Goal: Information Seeking & Learning: Learn about a topic

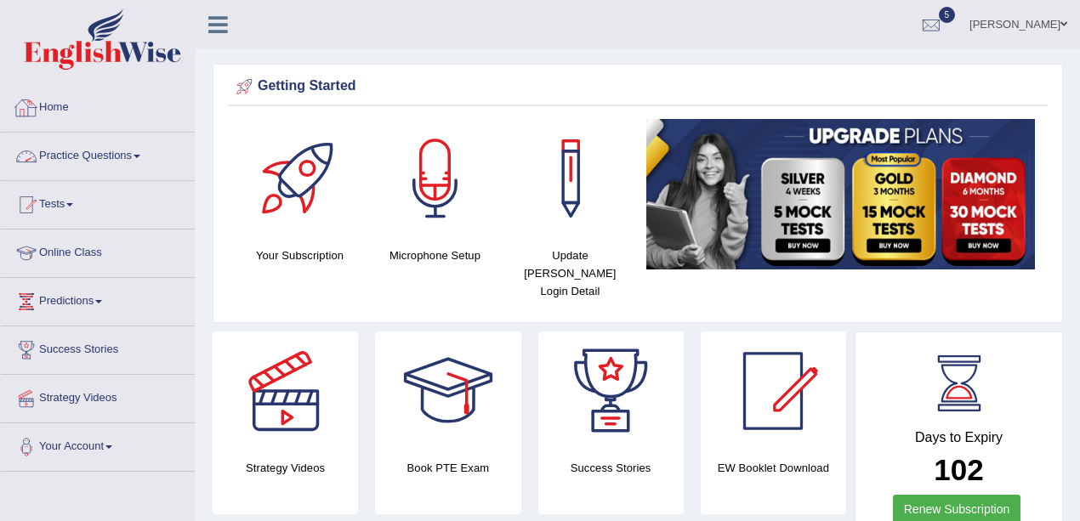
click at [62, 162] on link "Practice Questions" at bounding box center [98, 154] width 194 height 43
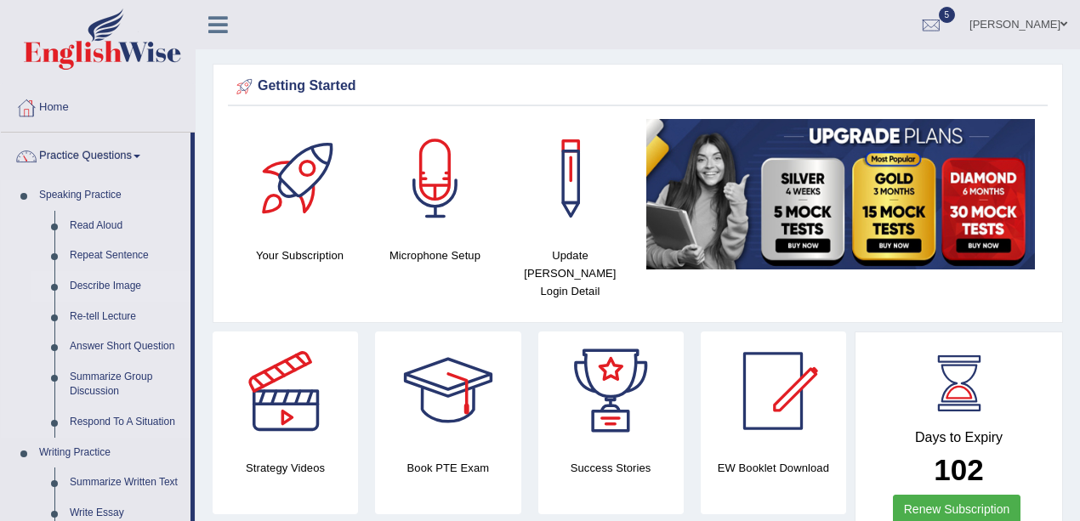
click at [100, 289] on link "Describe Image" at bounding box center [126, 286] width 128 height 31
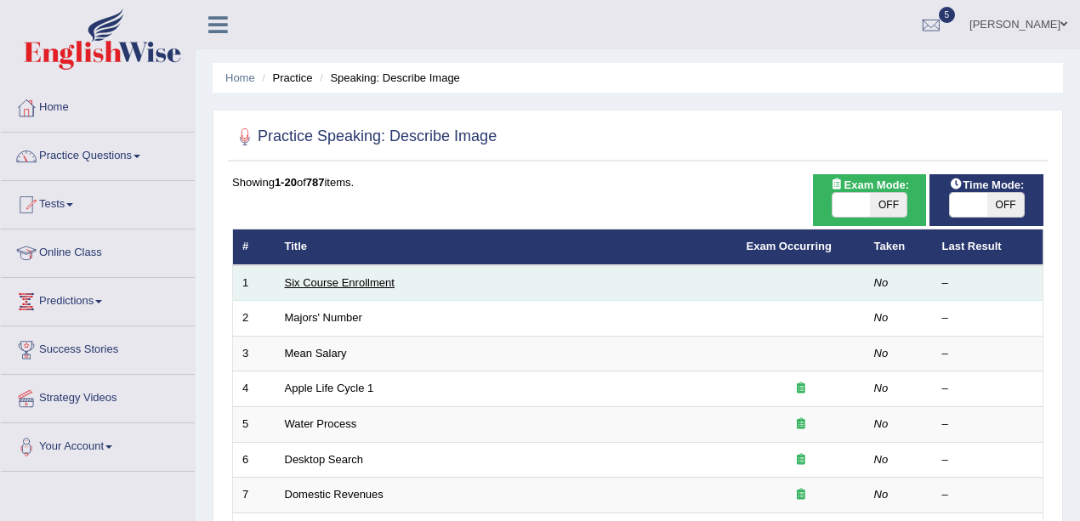
click at [321, 281] on link "Six Course Enrollment" at bounding box center [340, 282] width 110 height 13
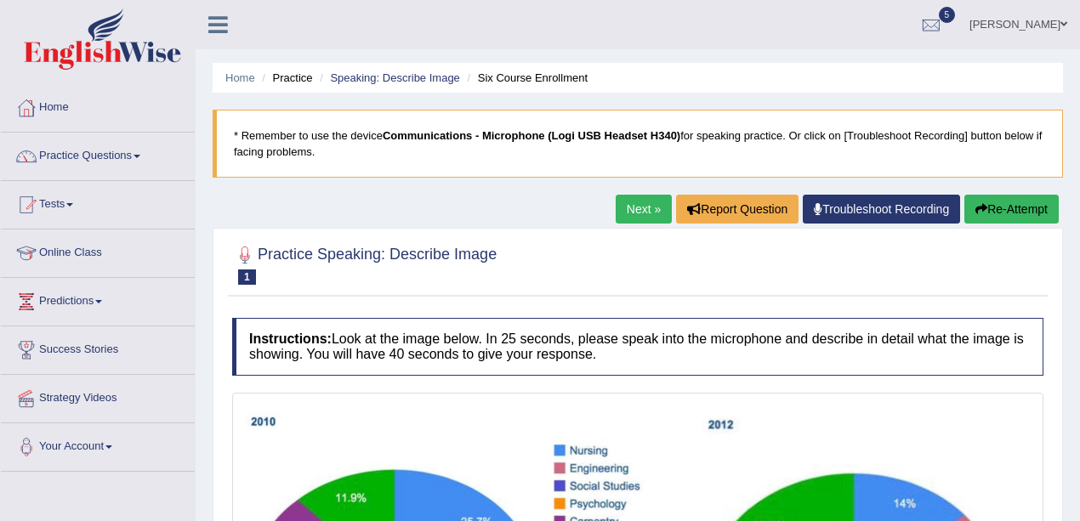
click at [633, 209] on link "Next »" at bounding box center [644, 209] width 56 height 29
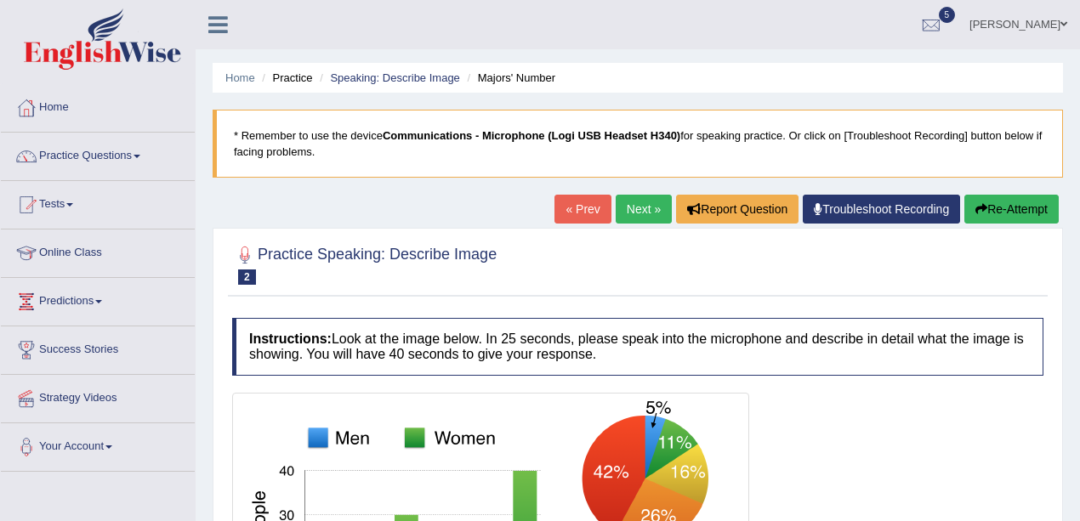
click at [633, 213] on link "Next »" at bounding box center [644, 209] width 56 height 29
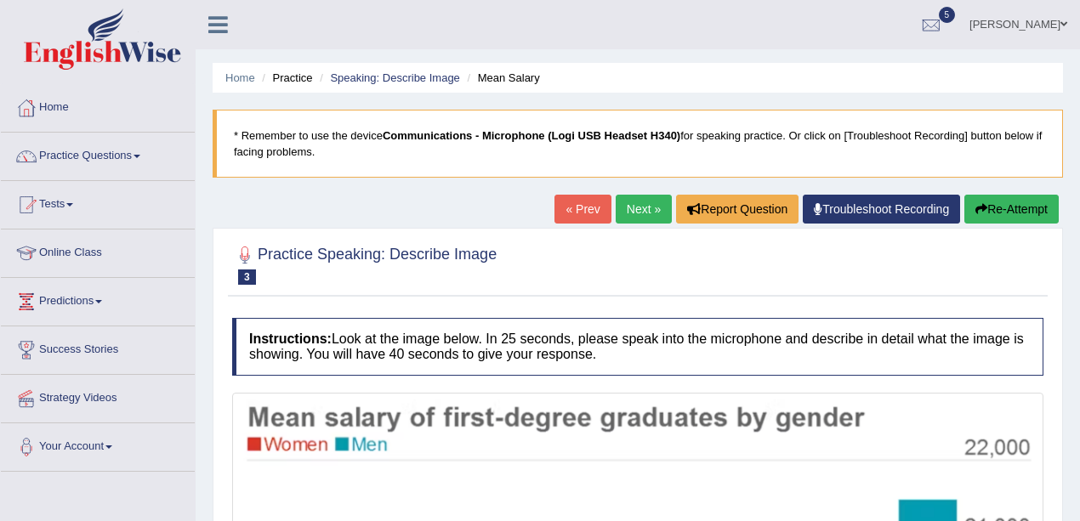
click at [636, 204] on link "Next »" at bounding box center [644, 209] width 56 height 29
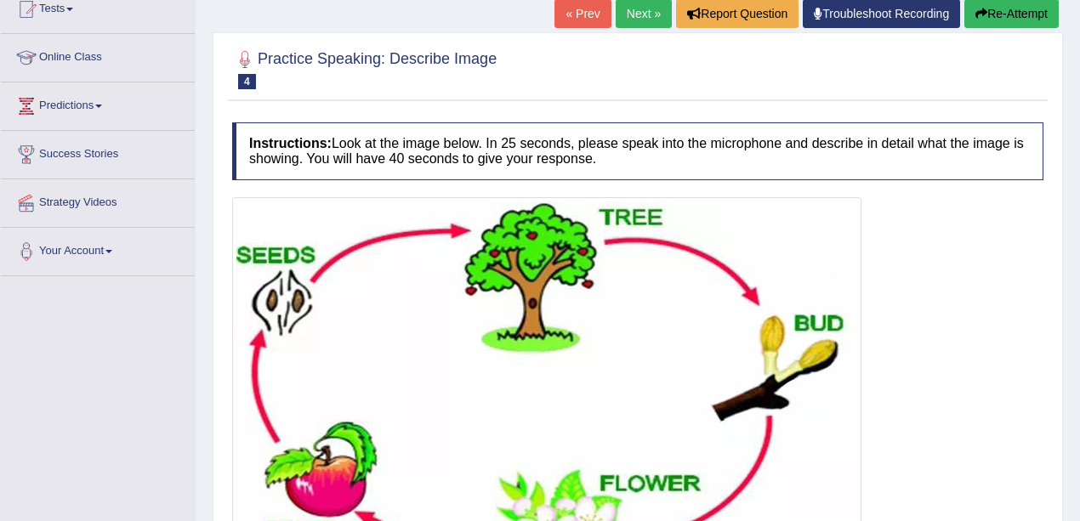
scroll to position [56, 0]
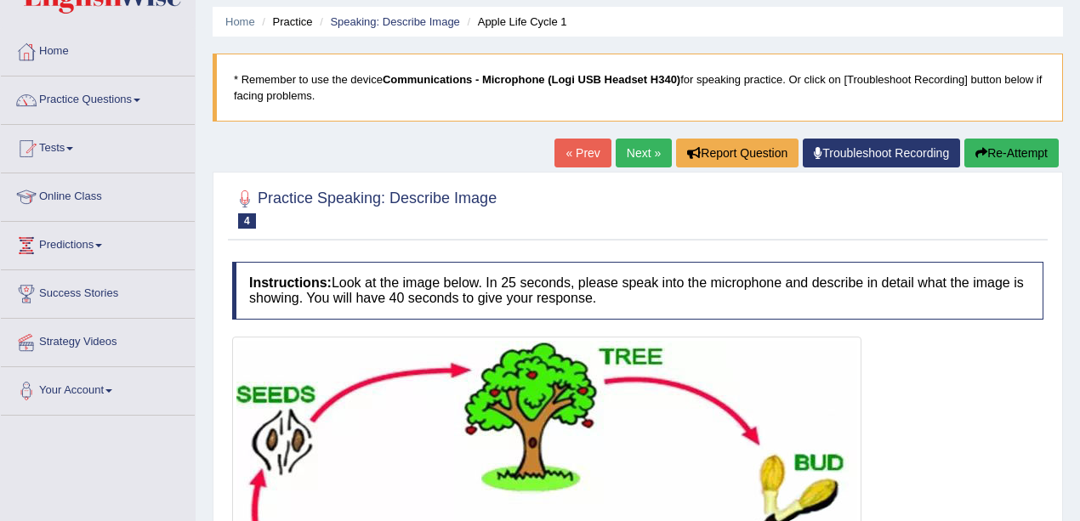
click at [622, 161] on link "Next »" at bounding box center [644, 153] width 56 height 29
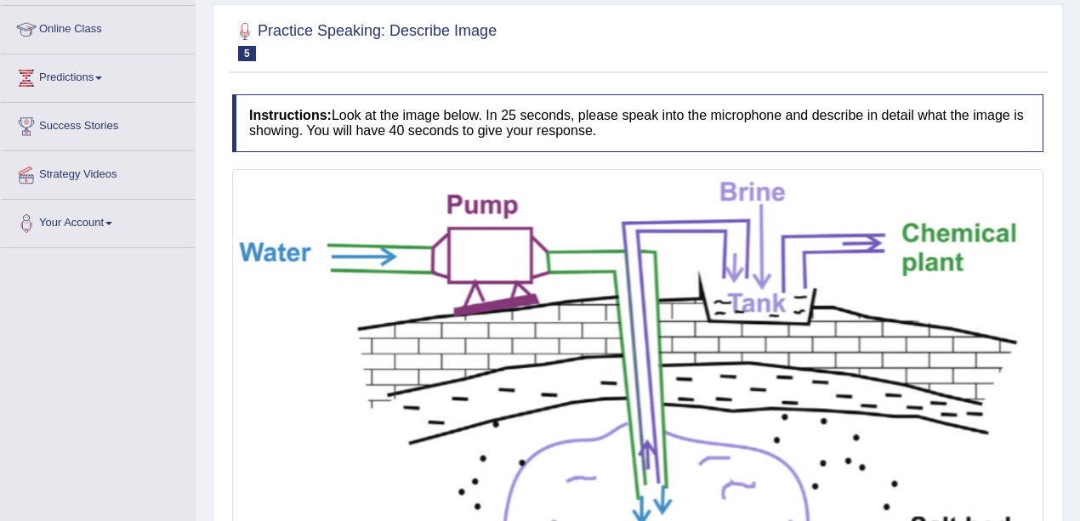
scroll to position [113, 0]
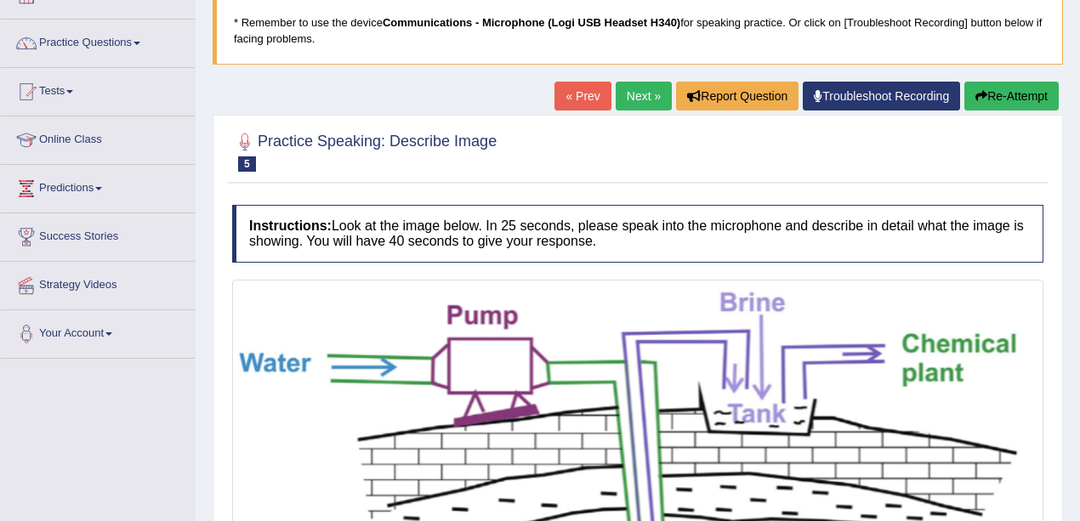
click at [646, 94] on link "Next »" at bounding box center [644, 96] width 56 height 29
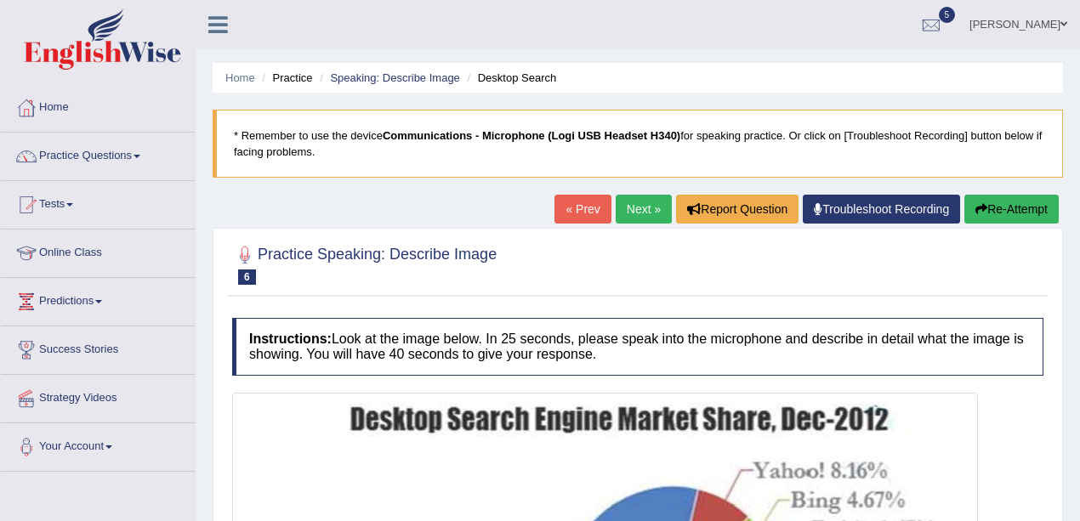
click at [630, 216] on link "Next »" at bounding box center [644, 209] width 56 height 29
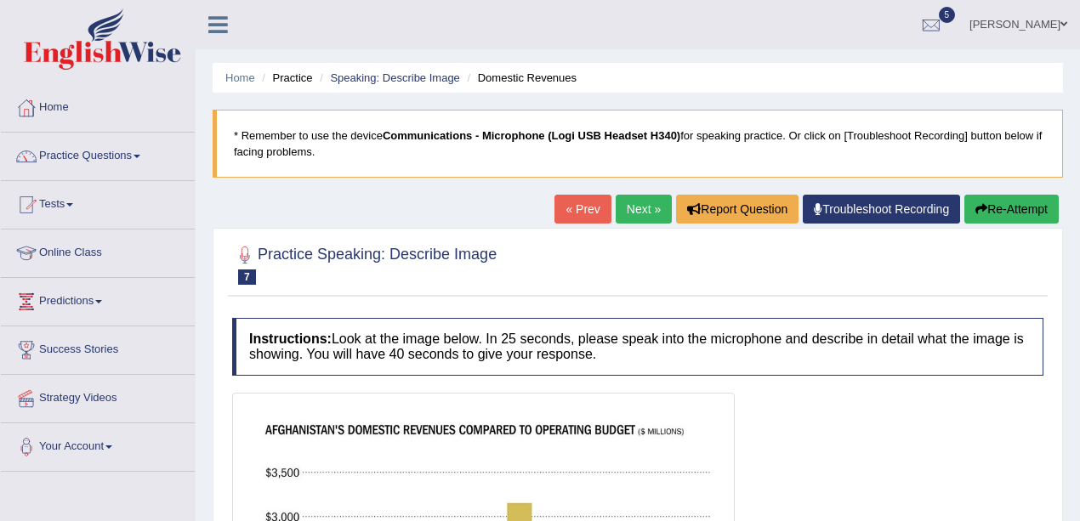
click at [630, 216] on link "Next »" at bounding box center [644, 209] width 56 height 29
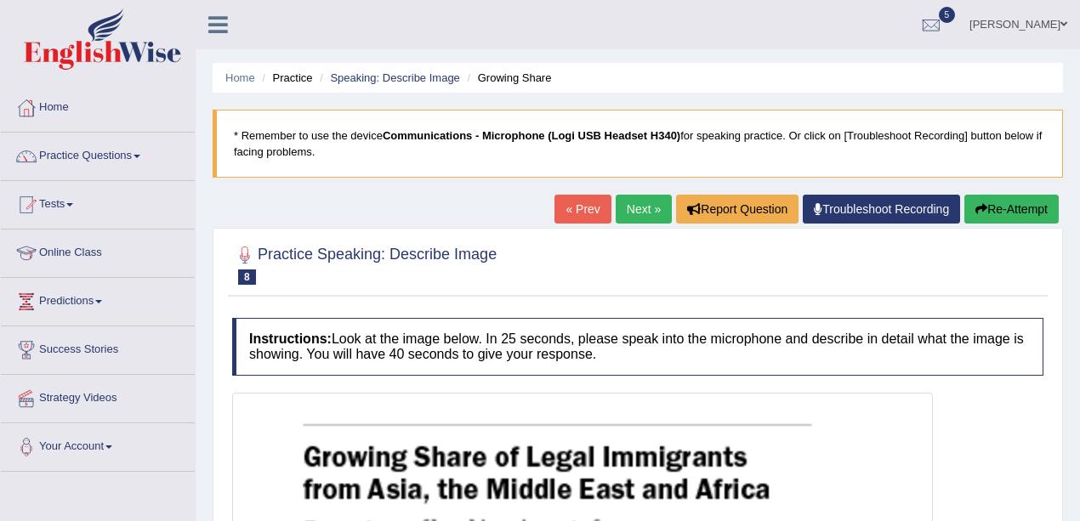
click at [630, 216] on link "Next »" at bounding box center [644, 209] width 56 height 29
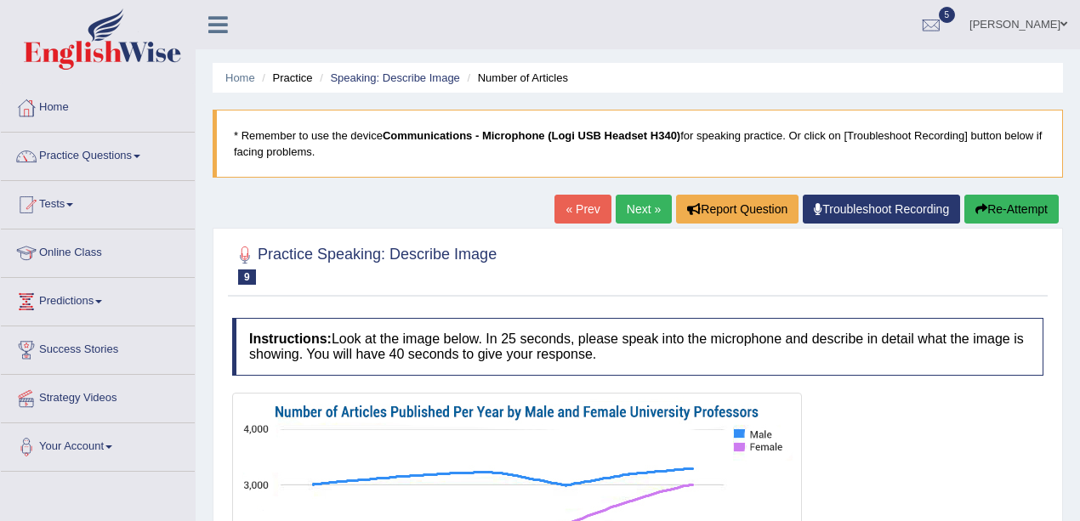
click at [630, 216] on link "Next »" at bounding box center [644, 209] width 56 height 29
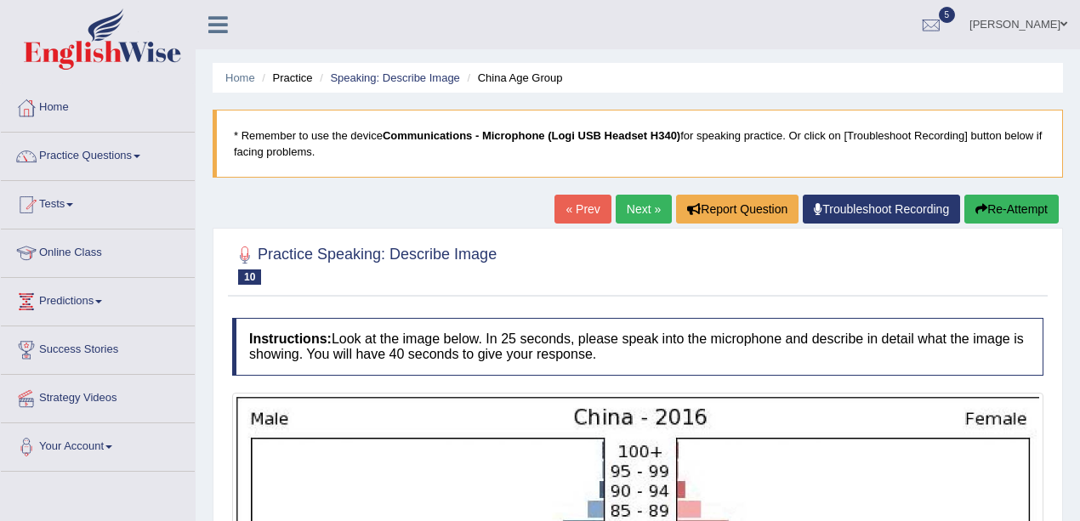
click at [630, 216] on link "Next »" at bounding box center [644, 209] width 56 height 29
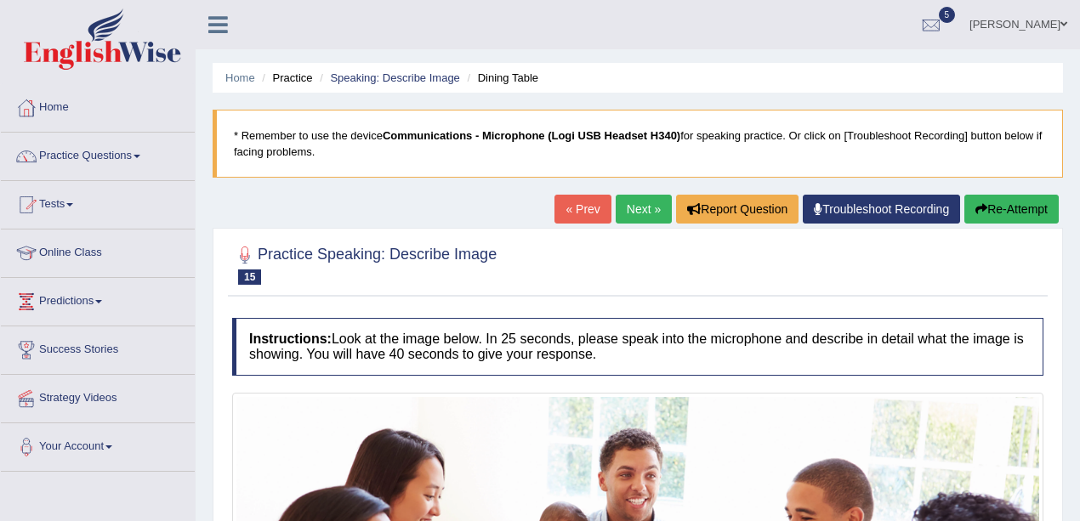
click at [651, 213] on link "Next »" at bounding box center [644, 209] width 56 height 29
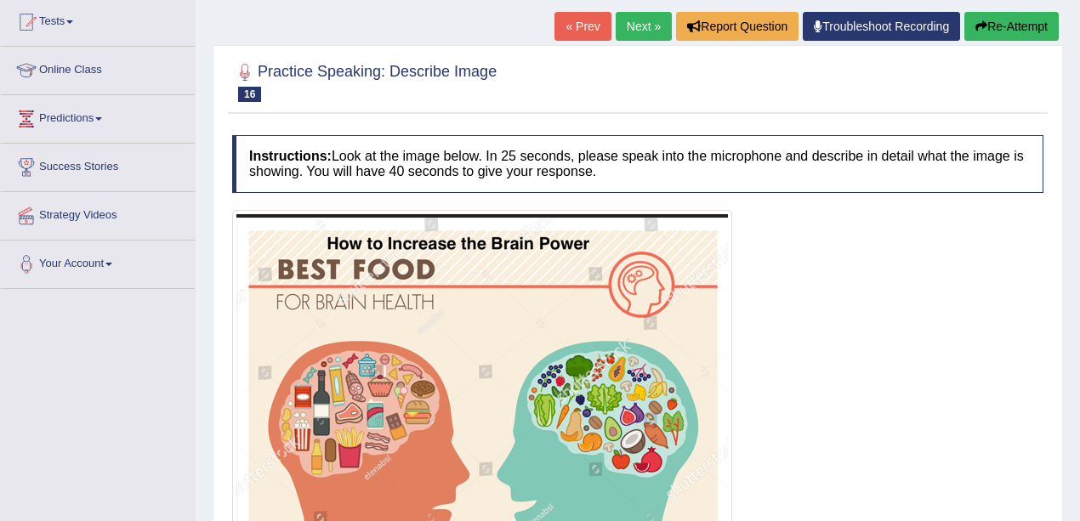
scroll to position [170, 0]
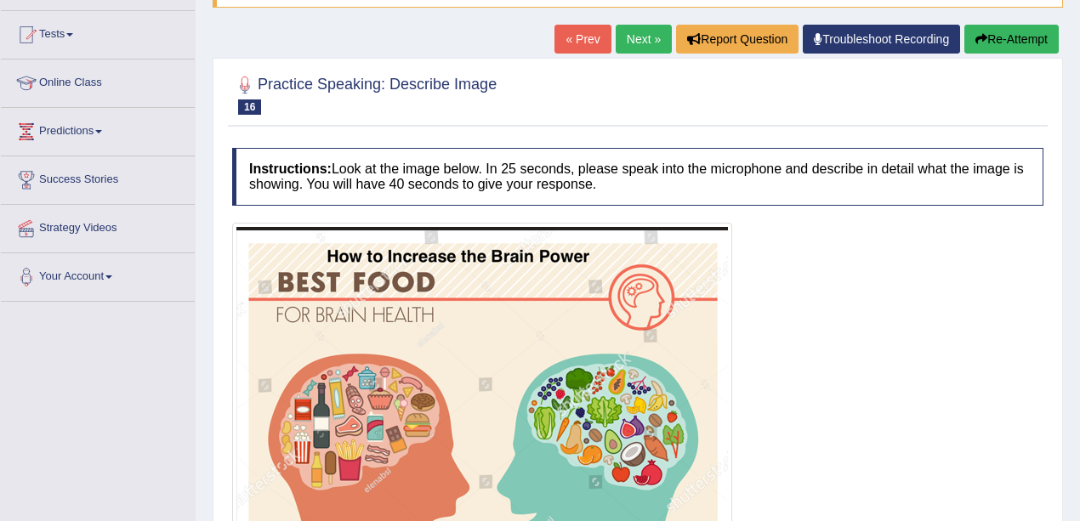
click at [646, 35] on link "Next »" at bounding box center [644, 39] width 56 height 29
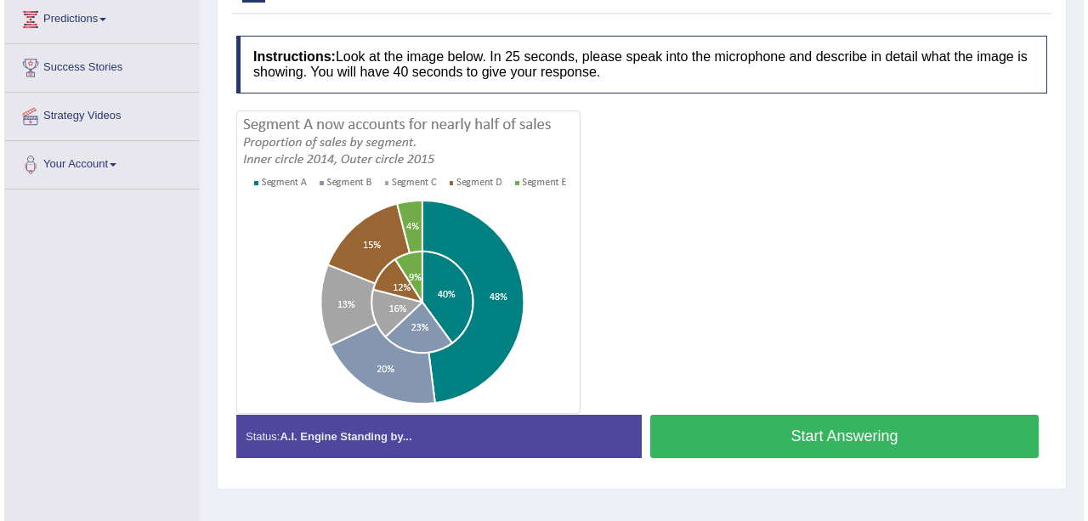
scroll to position [283, 0]
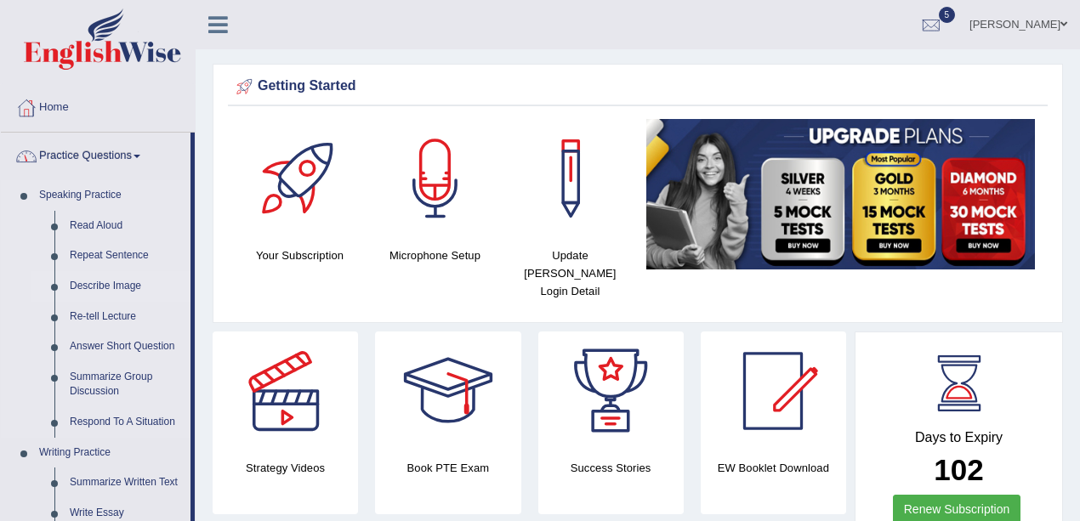
click at [105, 284] on link "Describe Image" at bounding box center [126, 286] width 128 height 31
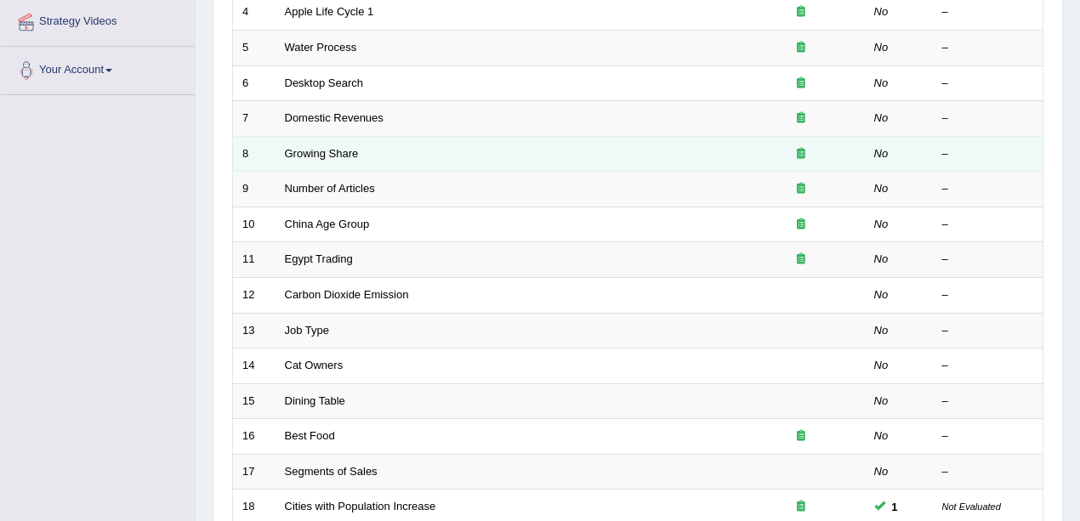
scroll to position [396, 0]
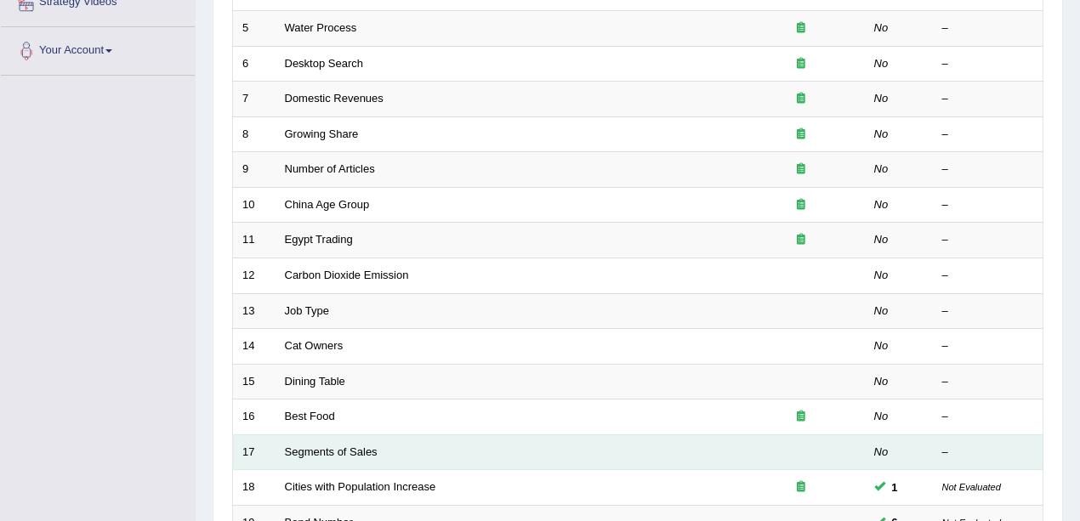
click at [347, 436] on td "Segments of Sales" at bounding box center [507, 453] width 462 height 36
click at [347, 446] on link "Segments of Sales" at bounding box center [331, 452] width 93 height 13
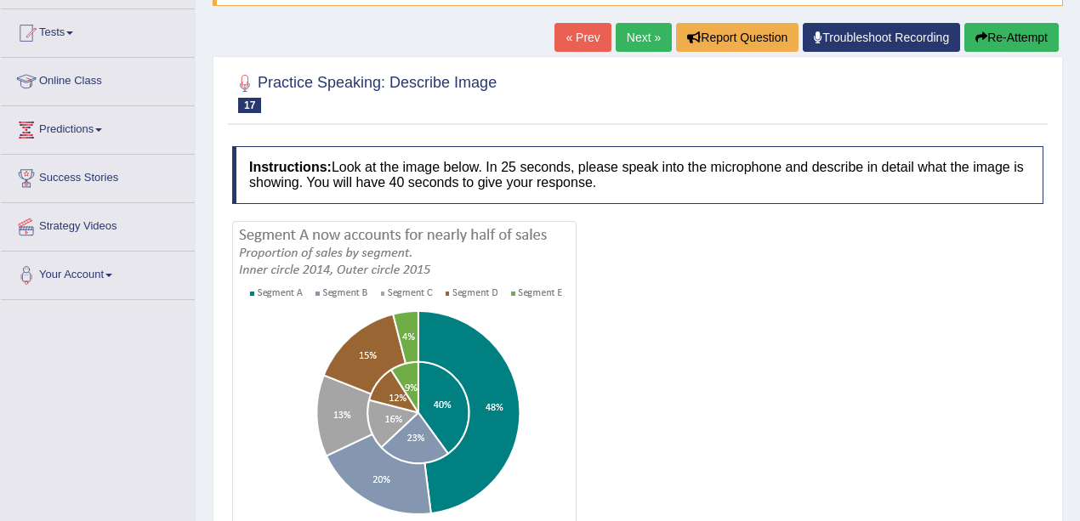
scroll to position [88, 0]
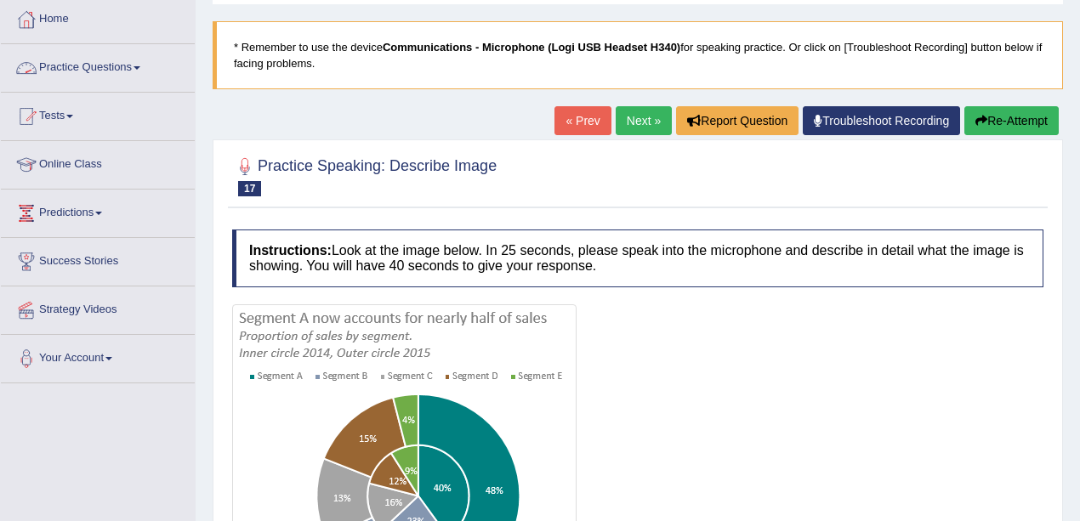
click at [155, 69] on link "Practice Questions" at bounding box center [98, 65] width 194 height 43
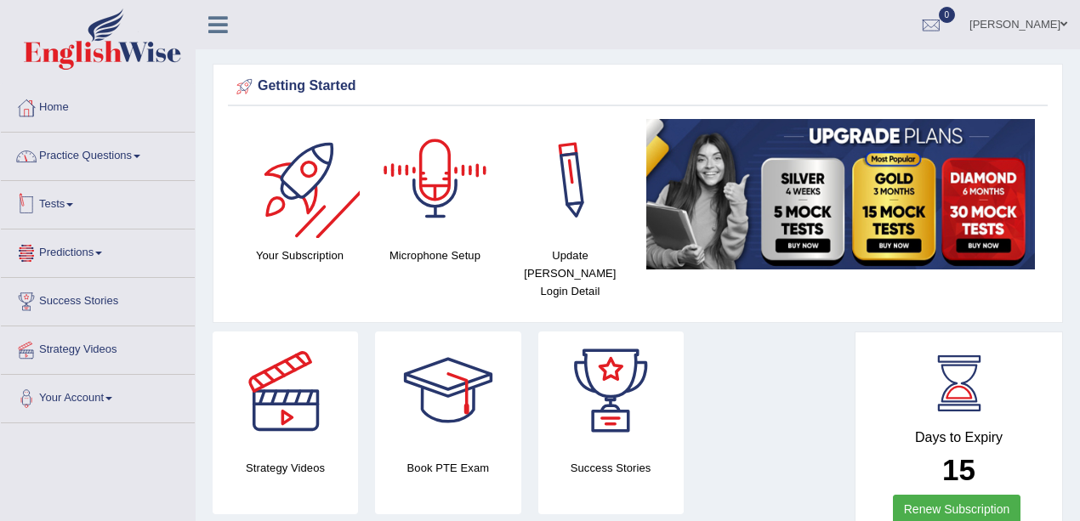
click at [95, 159] on link "Practice Questions" at bounding box center [98, 154] width 194 height 43
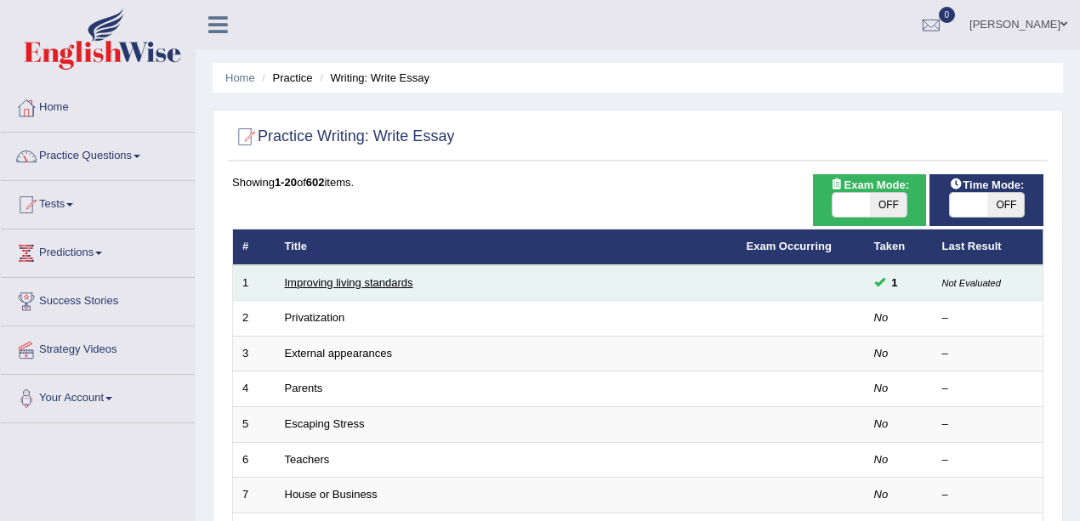
drag, startPoint x: 334, startPoint y: 294, endPoint x: 336, endPoint y: 282, distance: 12.0
click at [335, 294] on td "Improving living standards" at bounding box center [507, 283] width 462 height 36
click at [336, 281] on link "Improving living standards" at bounding box center [349, 282] width 128 height 13
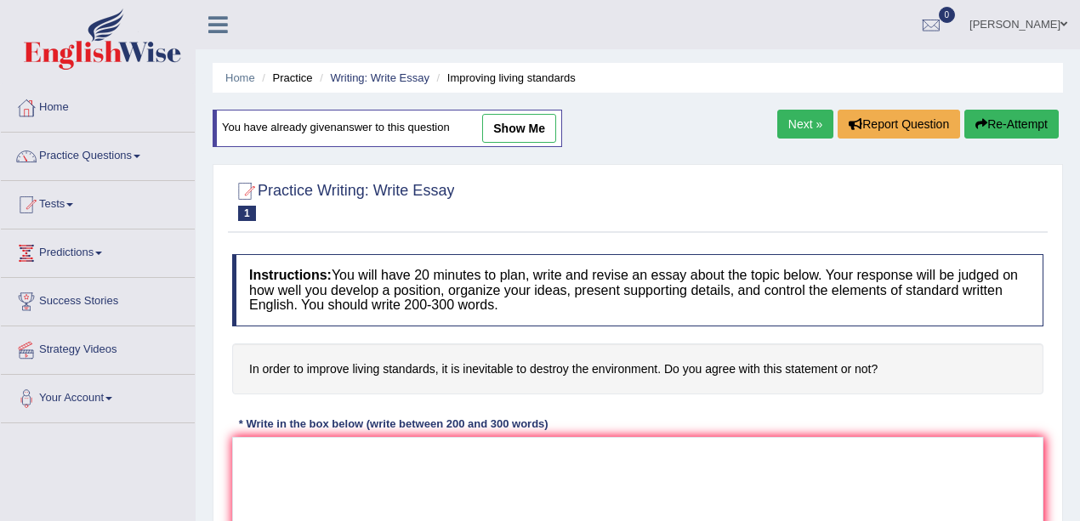
click at [515, 144] on div "You have already given answer to this question show me" at bounding box center [387, 128] width 349 height 37
click at [517, 137] on link "show me" at bounding box center [519, 128] width 74 height 29
type textarea "The importance of improving living standards, it is inevitable to destroy the e…"
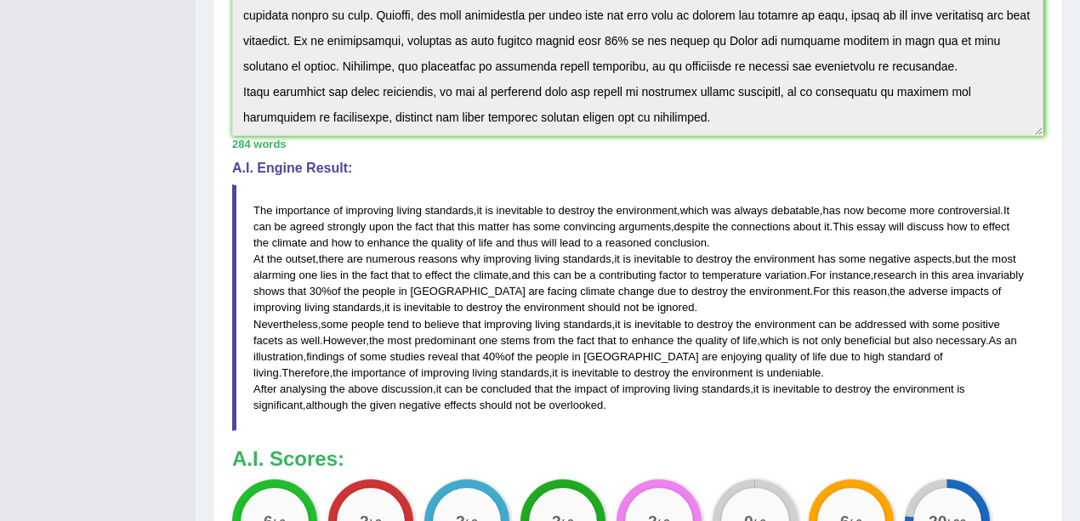
scroll to position [680, 0]
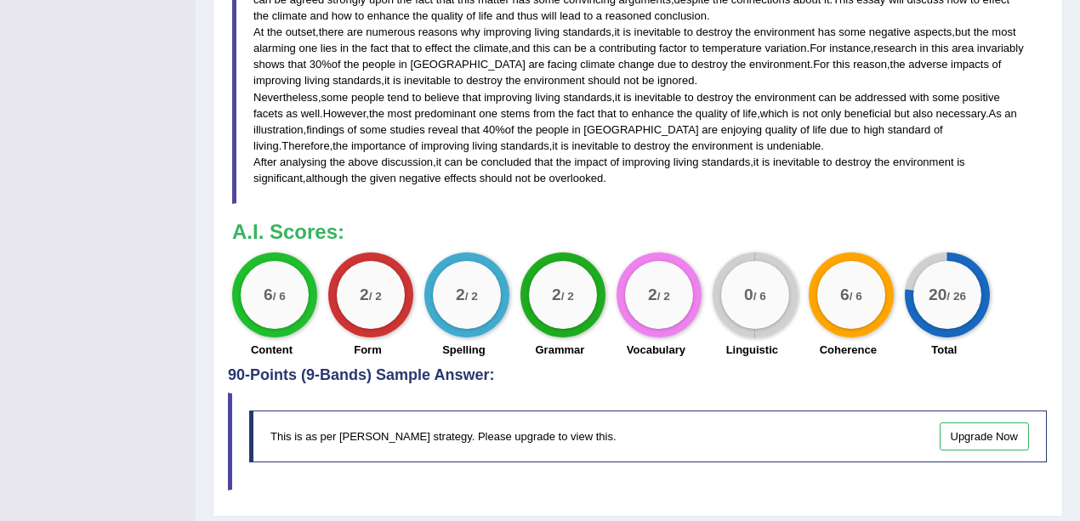
drag, startPoint x: 734, startPoint y: 289, endPoint x: 804, endPoint y: 298, distance: 71.1
click at [804, 298] on div "6 / 6 Content 2 / 2 Form 2 / 2 Spelling 2 / 2 Grammar 2 / 2 Vocabulary 0 / 6 Li…" at bounding box center [638, 308] width 828 height 110
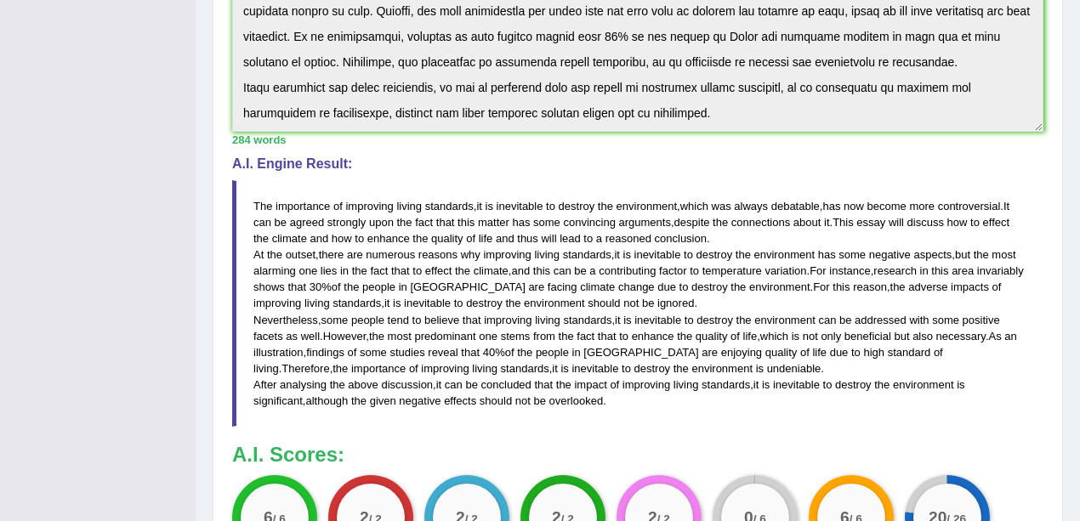
scroll to position [453, 0]
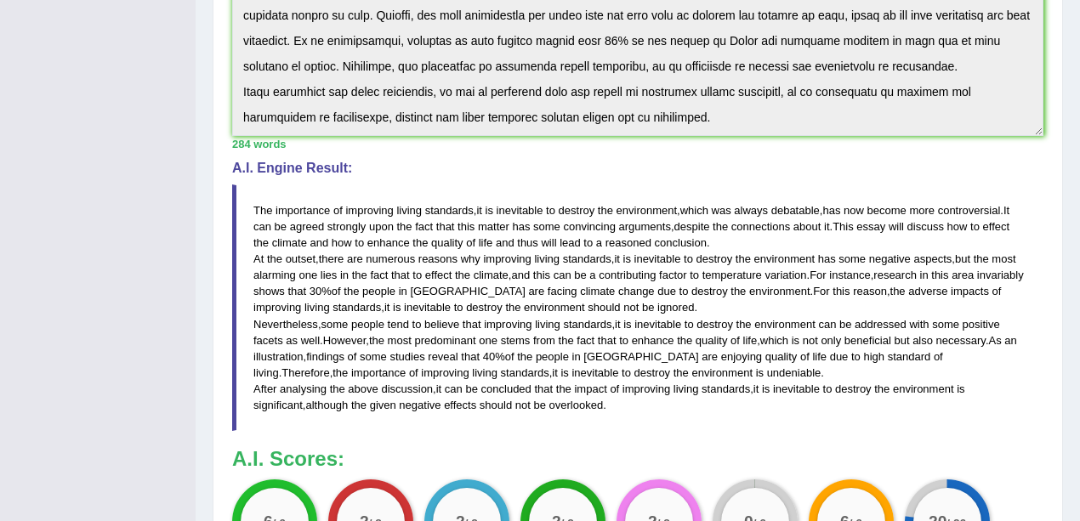
drag, startPoint x: 250, startPoint y: 206, endPoint x: 371, endPoint y: 218, distance: 121.3
click at [371, 218] on blockquote "The importance of improving living standards , it is inevitable to destroy the …" at bounding box center [637, 308] width 811 height 247
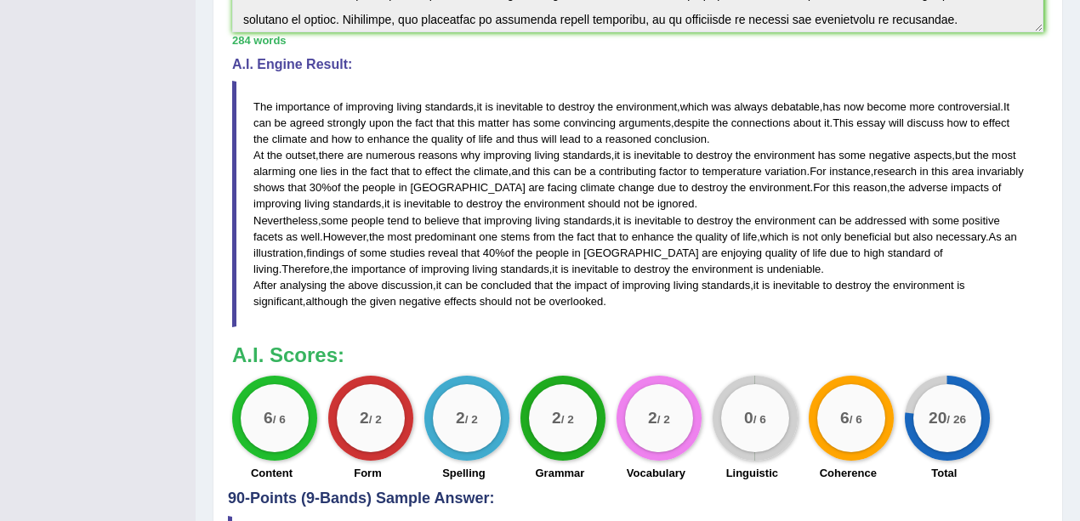
scroll to position [670, 0]
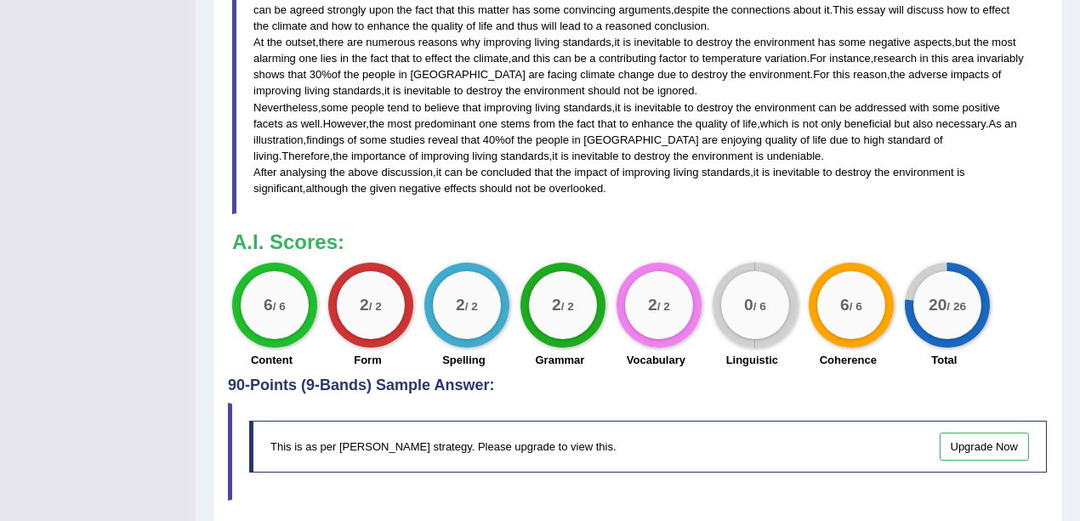
drag, startPoint x: 740, startPoint y: 285, endPoint x: 768, endPoint y: 319, distance: 44.1
click at [768, 319] on div "0 / 6" at bounding box center [755, 305] width 68 height 68
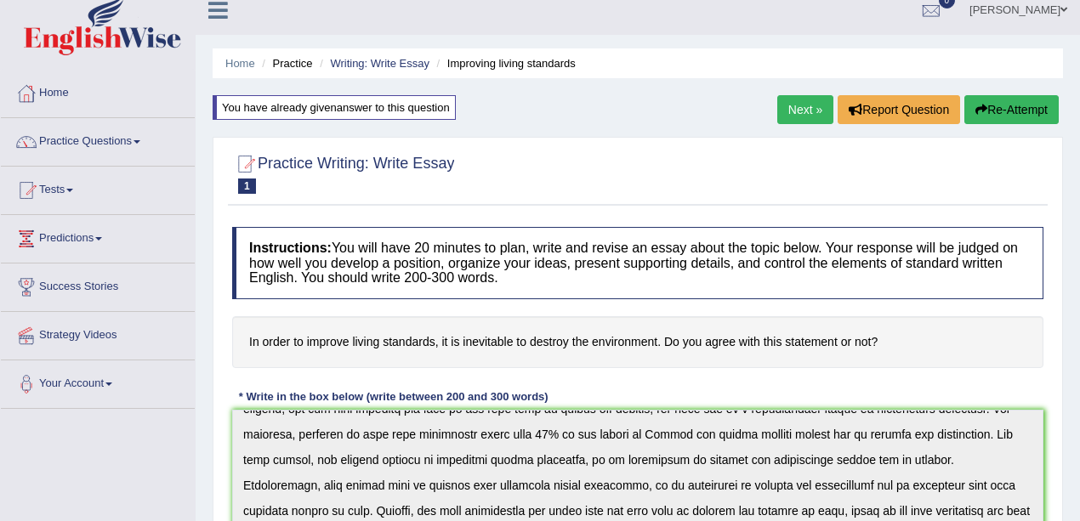
scroll to position [0, 0]
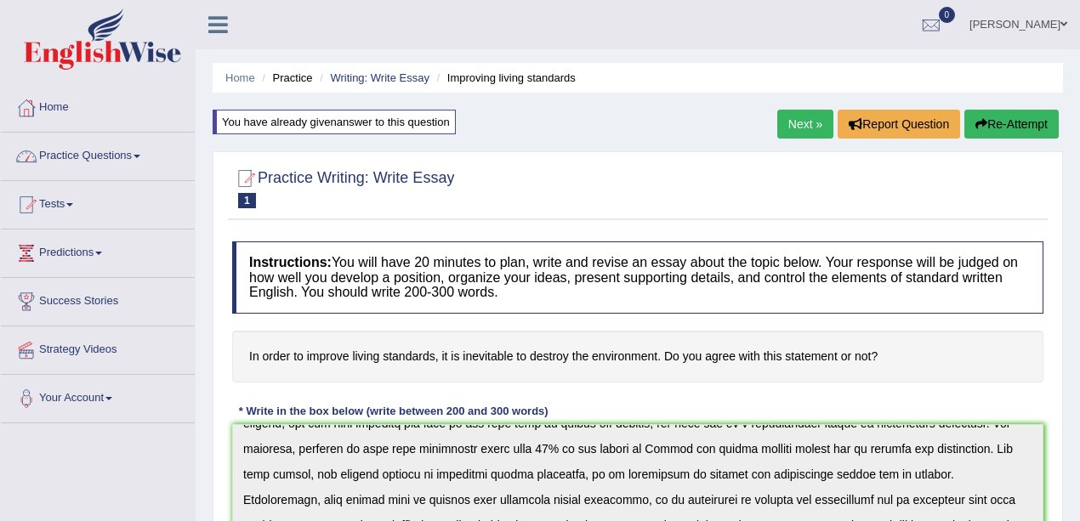
click at [85, 163] on link "Practice Questions" at bounding box center [98, 154] width 194 height 43
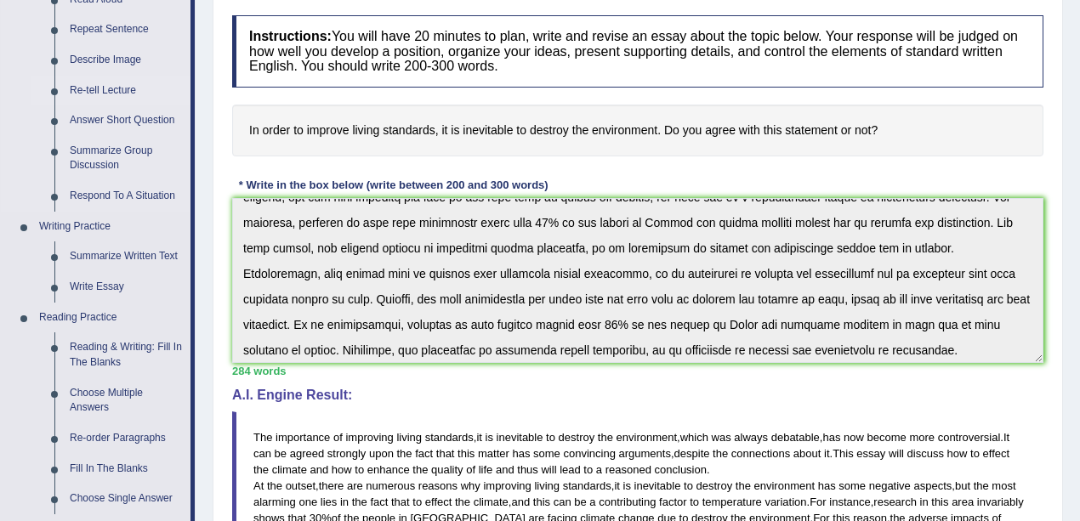
scroll to position [283, 0]
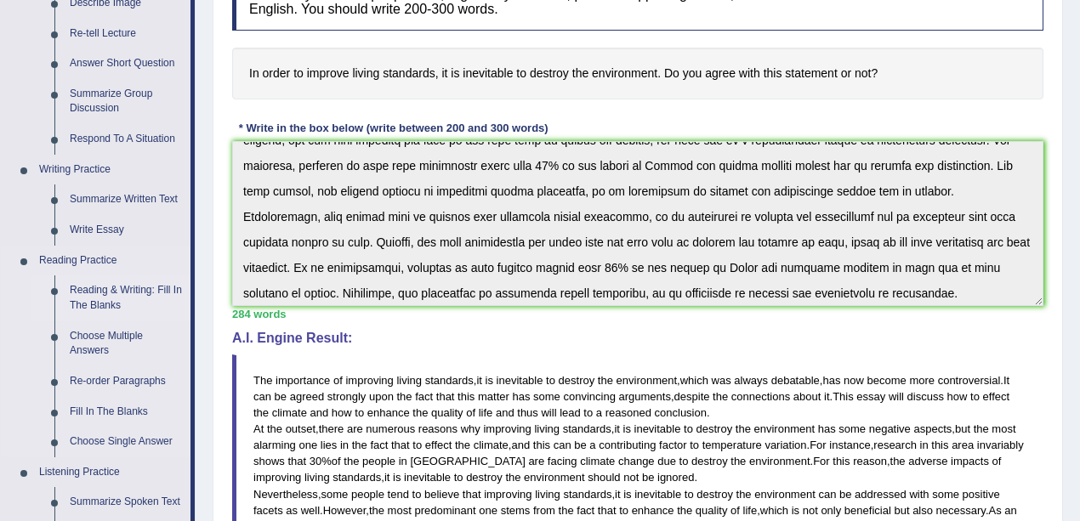
click at [79, 299] on link "Reading & Writing: Fill In The Blanks" at bounding box center [126, 298] width 128 height 45
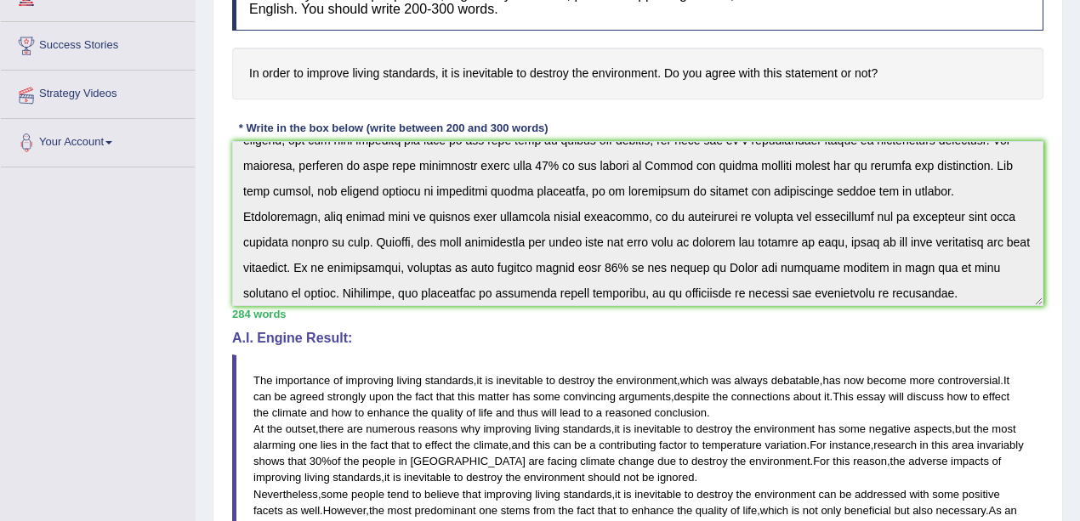
scroll to position [342, 0]
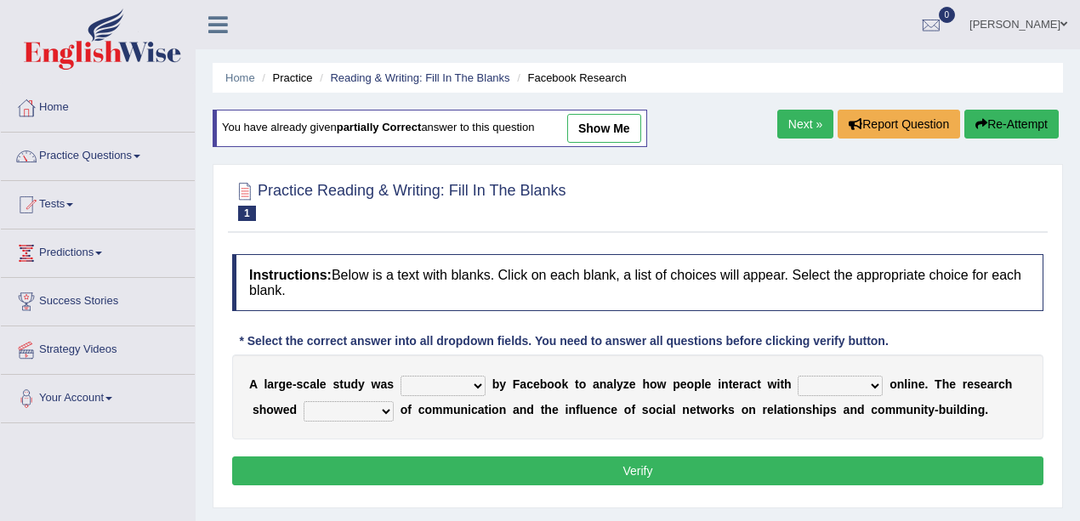
click at [613, 118] on link "show me" at bounding box center [604, 128] width 74 height 29
select select "made"
select select "each other"
select select "advantages"
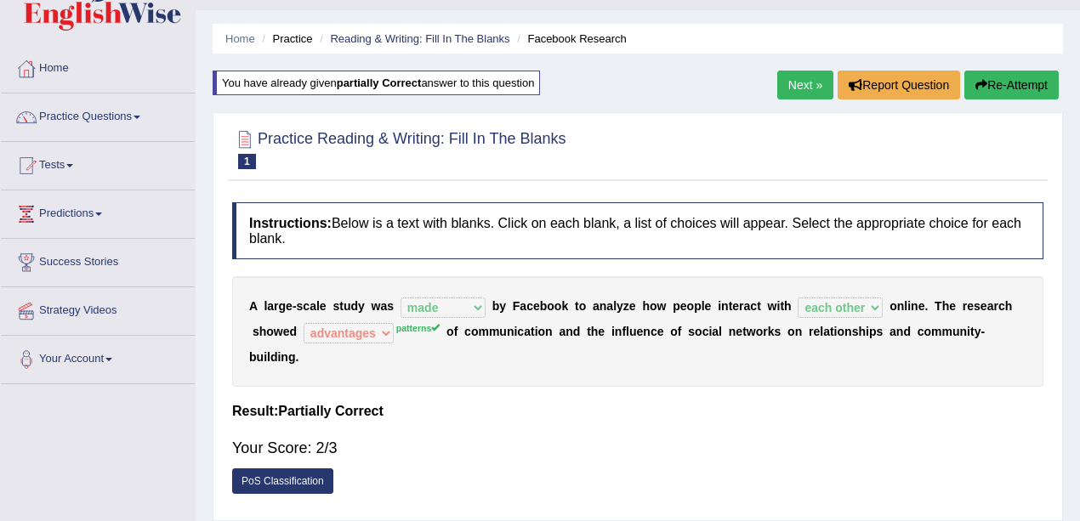
scroll to position [56, 0]
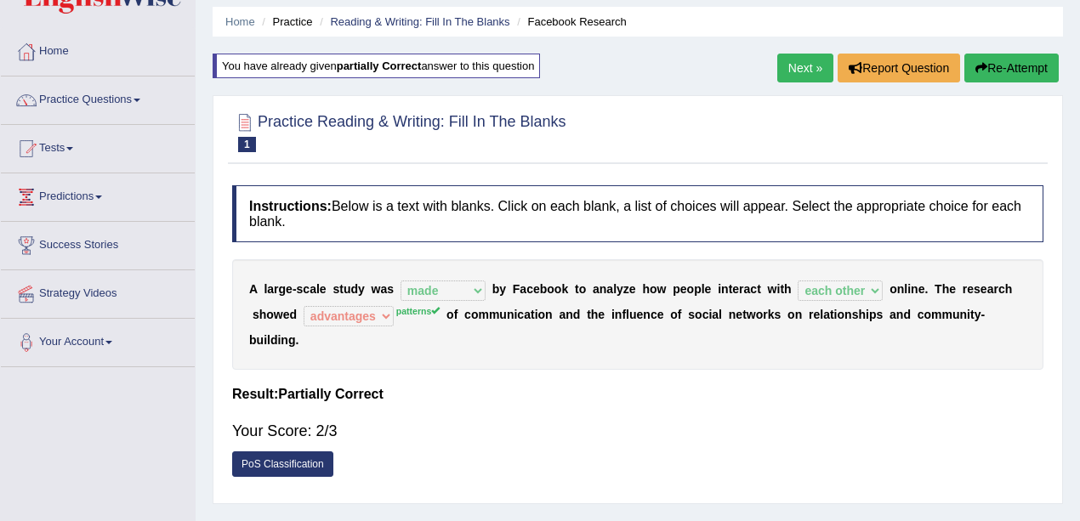
click at [1038, 65] on button "Re-Attempt" at bounding box center [1011, 68] width 94 height 29
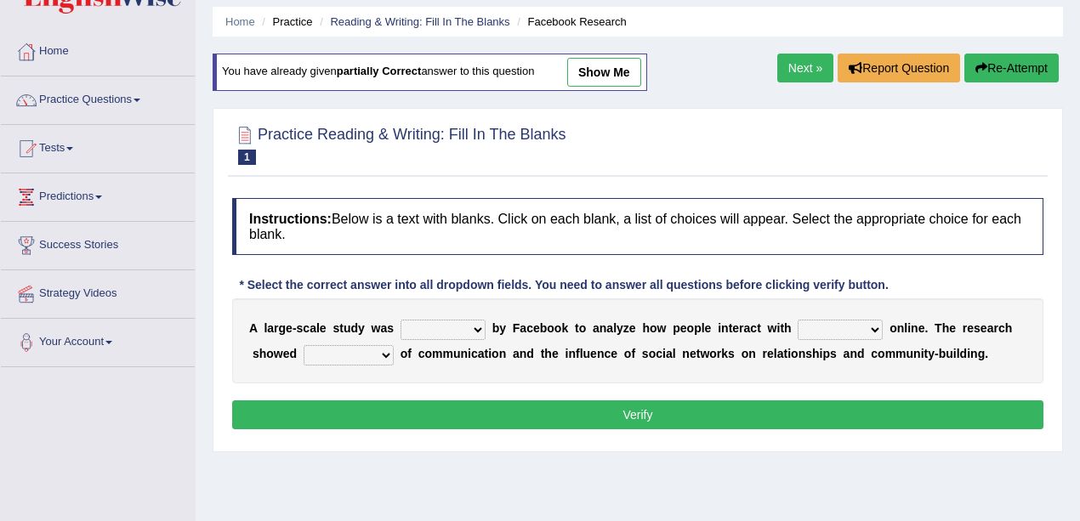
click at [379, 359] on select "advantages standards fellowships patterns" at bounding box center [349, 355] width 90 height 20
click at [351, 355] on select "advantages standards fellowships patterns" at bounding box center [349, 355] width 90 height 20
click at [369, 355] on select "advantages standards fellowships patterns" at bounding box center [349, 355] width 90 height 20
select select "patterns"
click at [304, 345] on select "advantages standards fellowships patterns" at bounding box center [349, 355] width 90 height 20
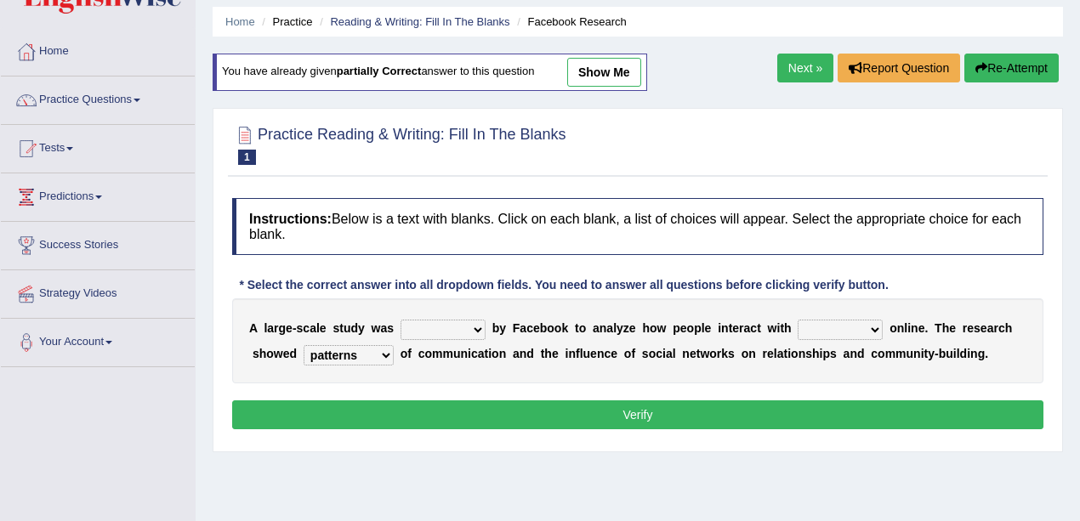
click at [783, 80] on link "Next »" at bounding box center [805, 68] width 56 height 29
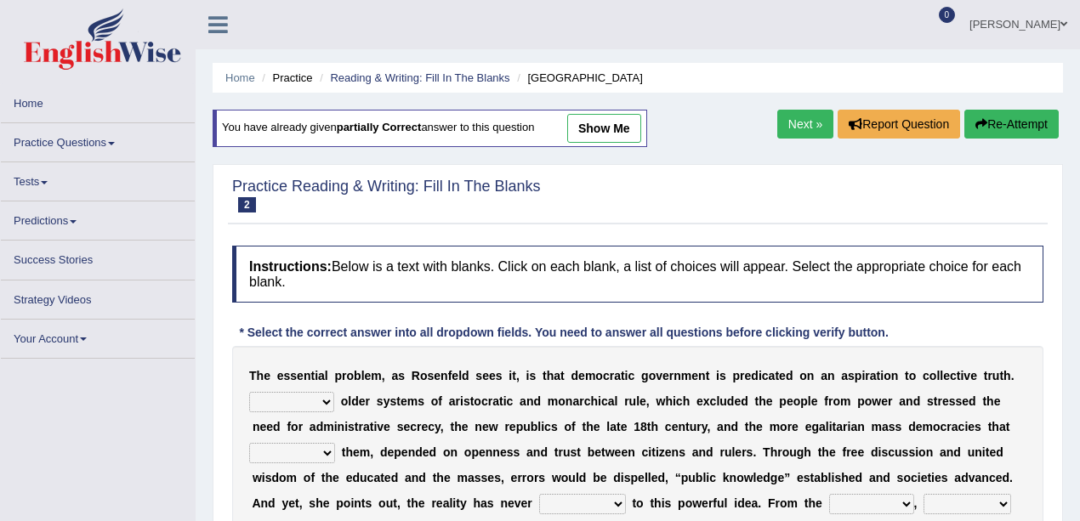
click at [594, 128] on link "show me" at bounding box center [604, 128] width 74 height 29
select select "Like"
select select "readed"
select select "brought up"
select select "outset"
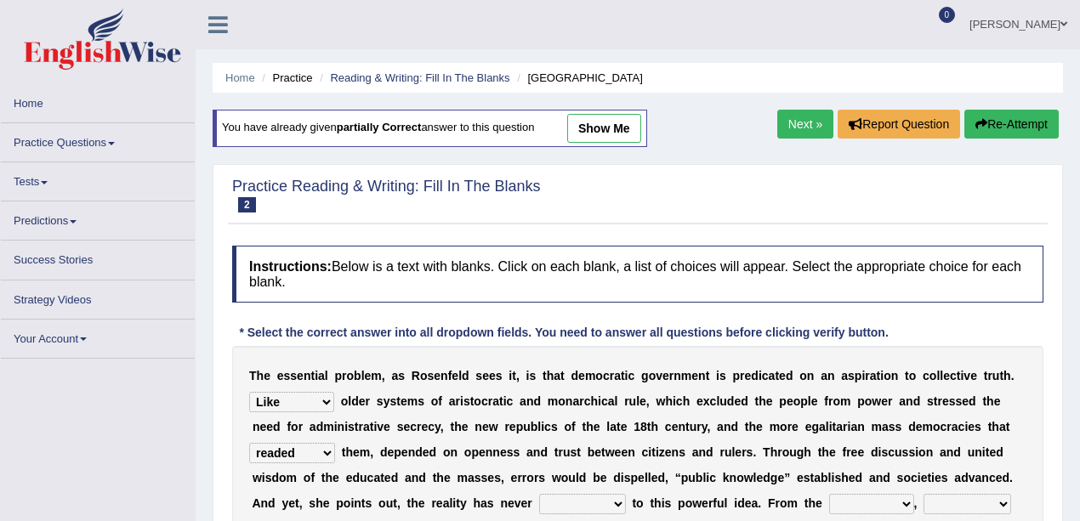
select select "democratic"
select select "practice"
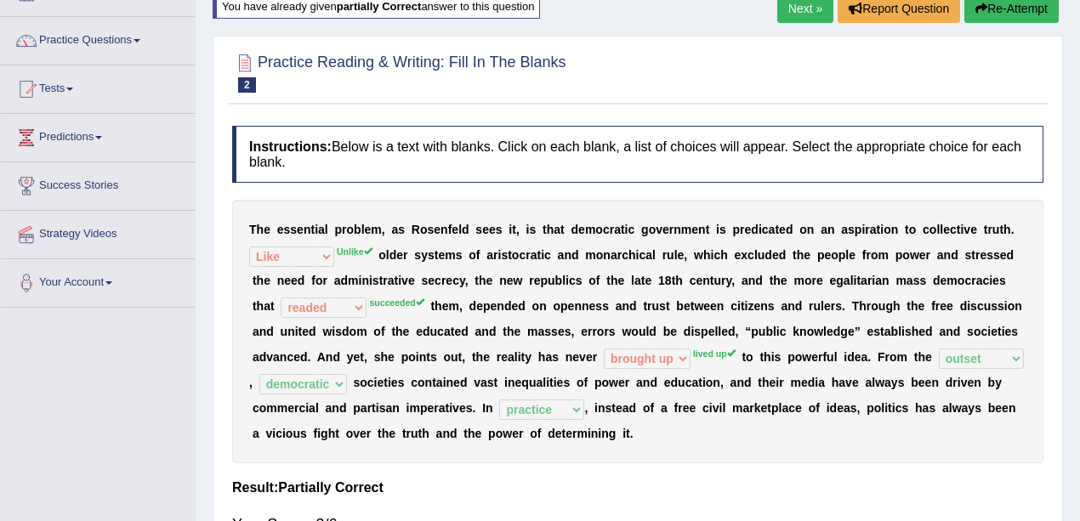
scroll to position [113, 0]
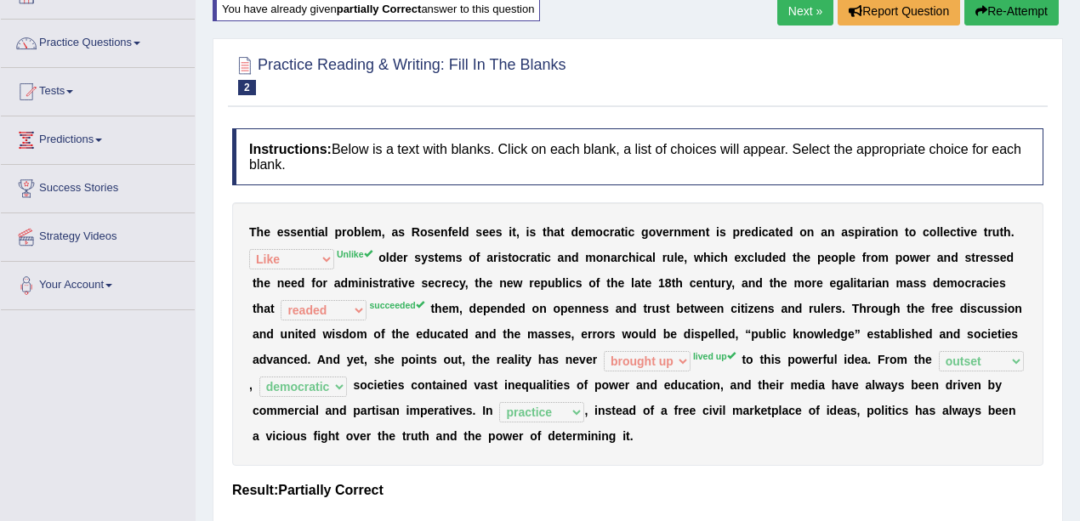
click at [1014, 15] on button "Re-Attempt" at bounding box center [1011, 11] width 94 height 29
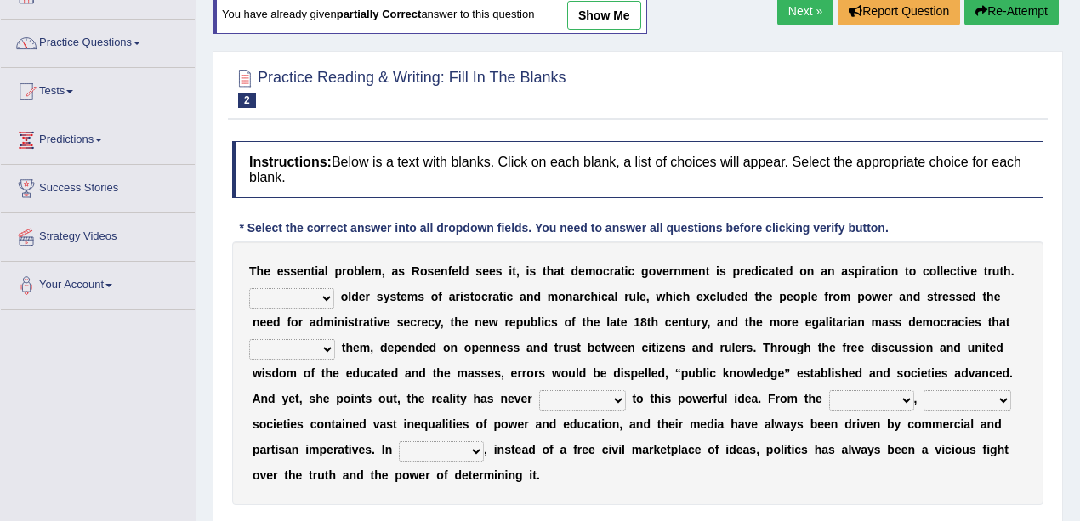
drag, startPoint x: 315, startPoint y: 291, endPoint x: 323, endPoint y: 283, distance: 10.8
click at [315, 291] on select "Like Unlike Likely Safely" at bounding box center [291, 298] width 85 height 20
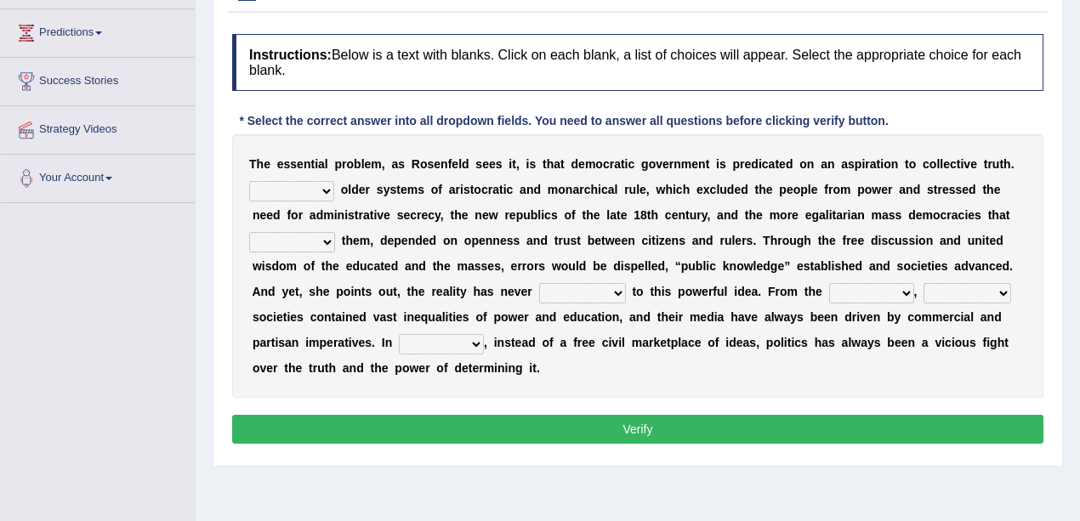
scroll to position [283, 0]
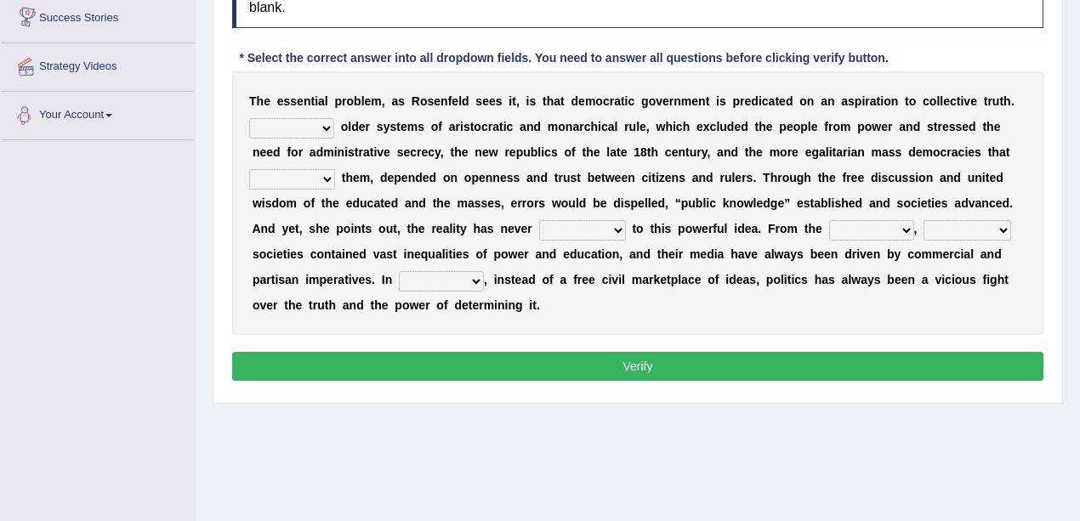
click at [282, 133] on select "Like Unlike Likely Safely" at bounding box center [291, 128] width 85 height 20
click at [249, 118] on select "Like Unlike Likely Safely" at bounding box center [291, 128] width 85 height 20
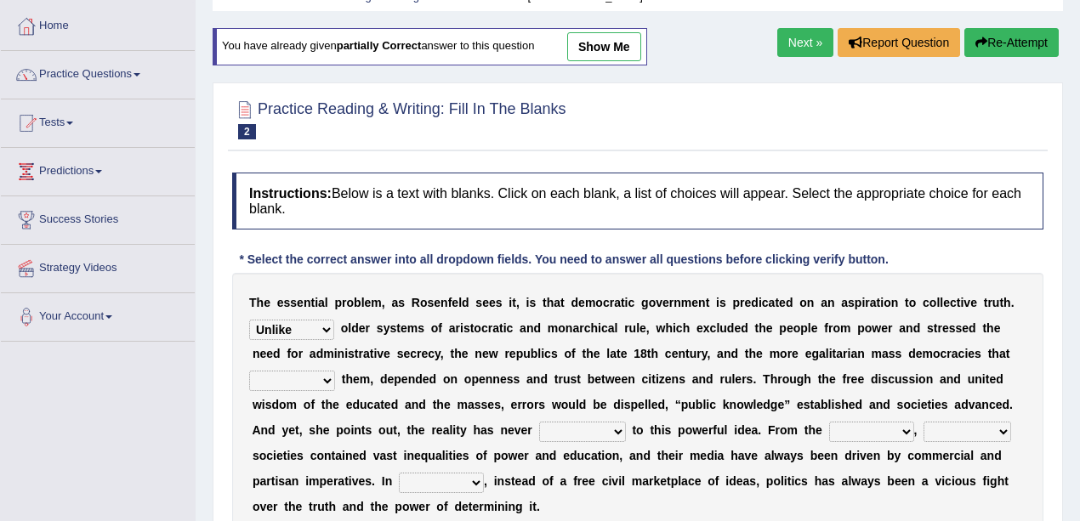
scroll to position [0, 0]
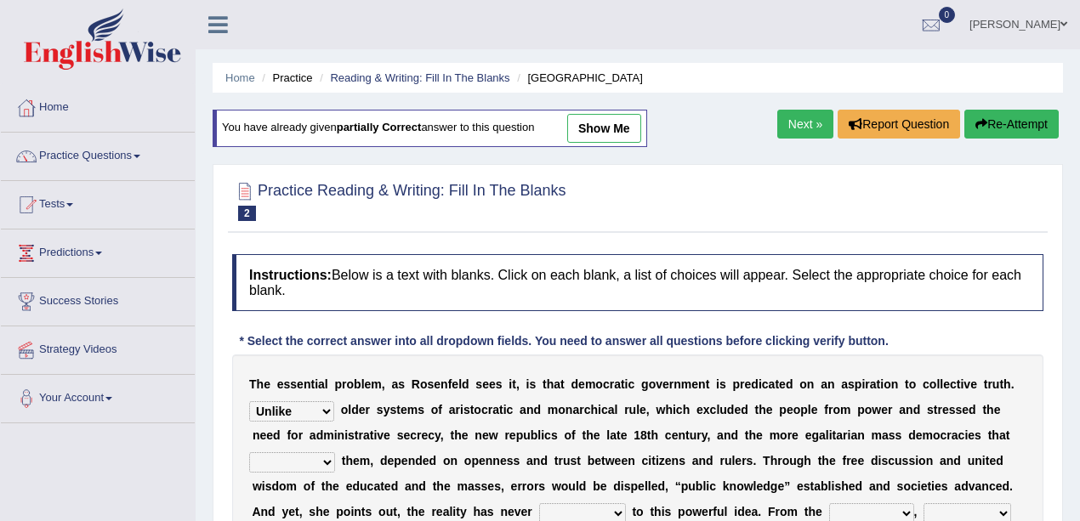
click at [634, 123] on link "show me" at bounding box center [604, 128] width 74 height 29
select select "Like"
select select "readed"
select select "brought up"
select select "outset"
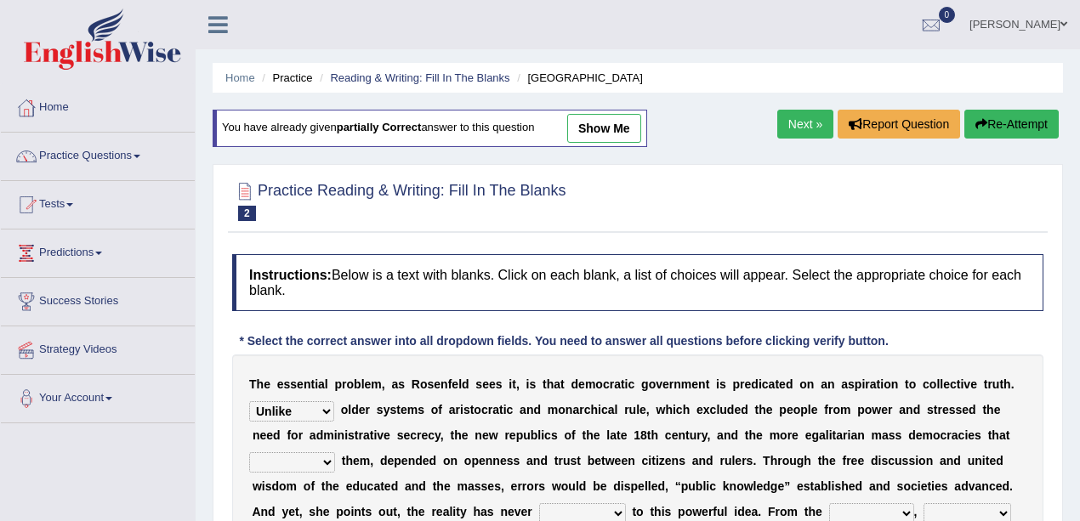
select select "democratic"
select select "practice"
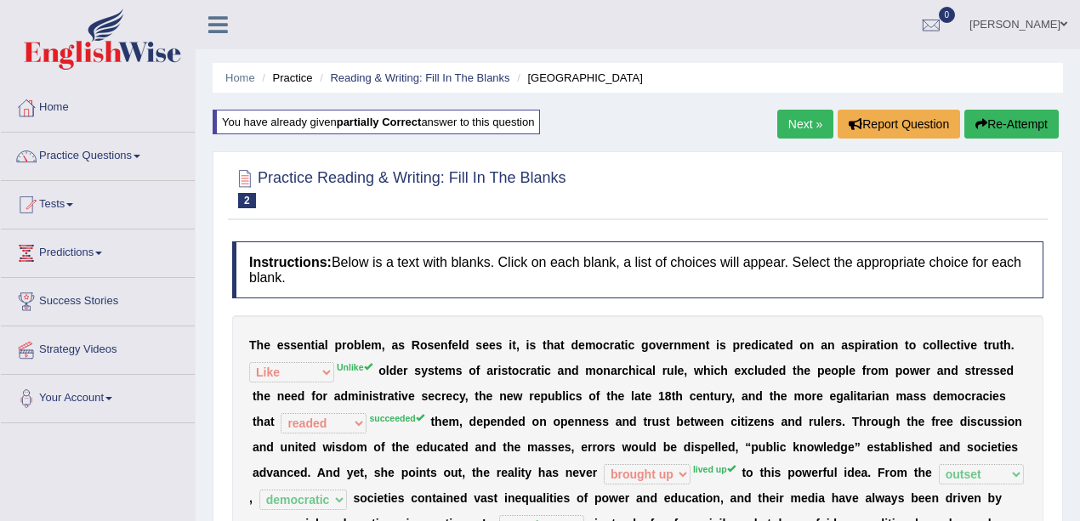
click at [813, 119] on link "Next »" at bounding box center [805, 124] width 56 height 29
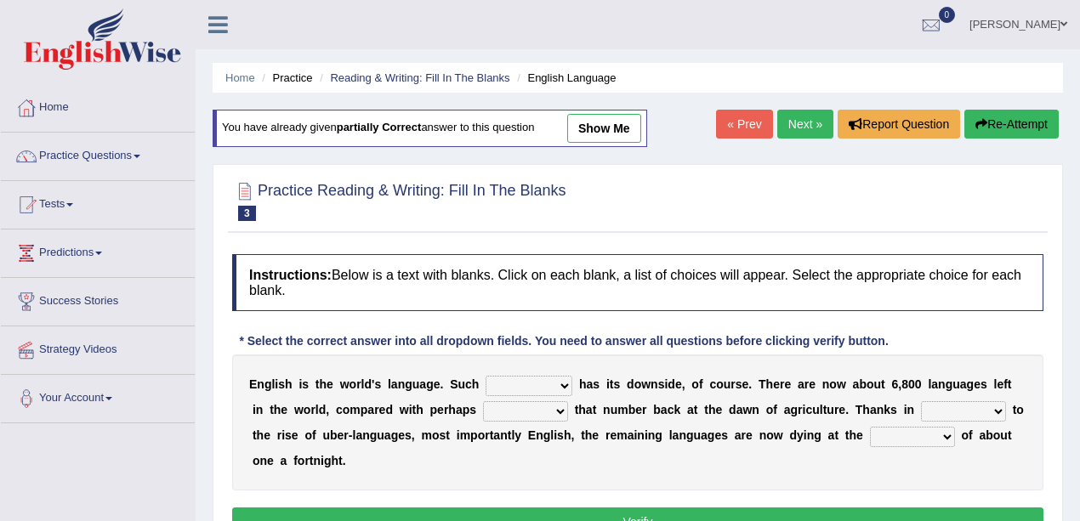
click at [605, 148] on div "You have already given partially correct answer to this question show me" at bounding box center [431, 137] width 437 height 54
click at [621, 128] on link "show me" at bounding box center [604, 128] width 74 height 29
select select "subject"
select select "rise"
select select "start"
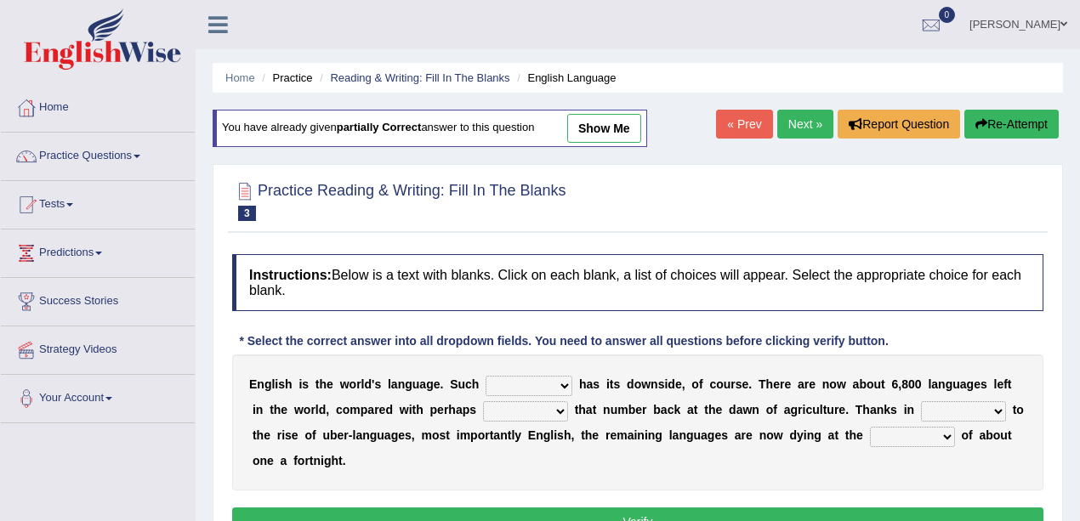
select select "rate"
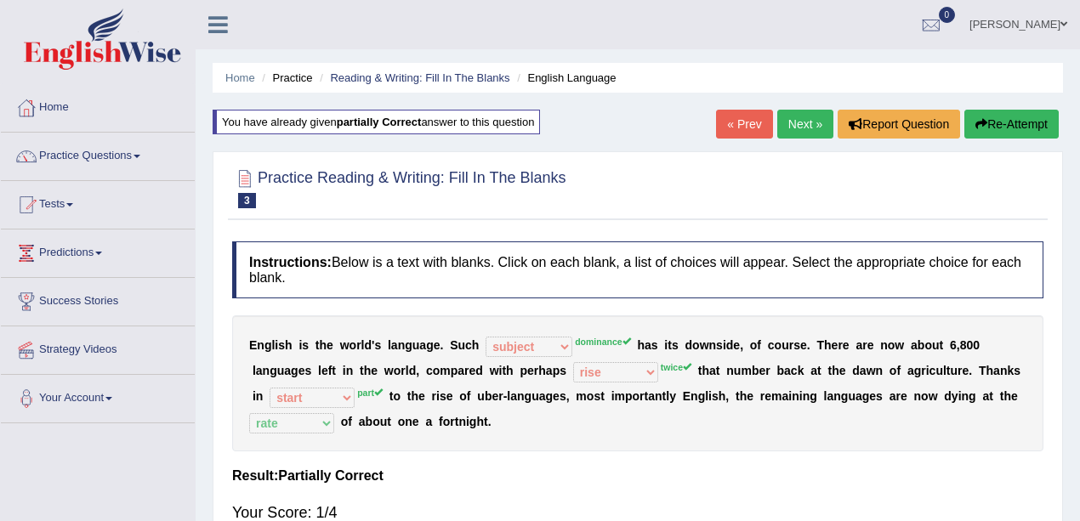
click at [803, 114] on link "Next »" at bounding box center [805, 124] width 56 height 29
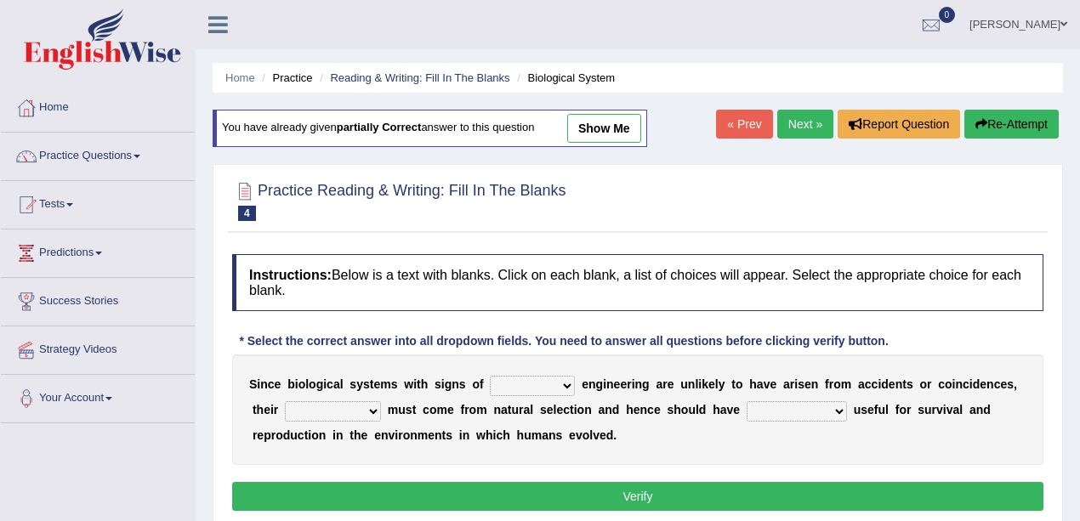
click at [612, 131] on link "show me" at bounding box center [604, 128] width 74 height 29
select select "system"
select select "structures"
select select "functions"
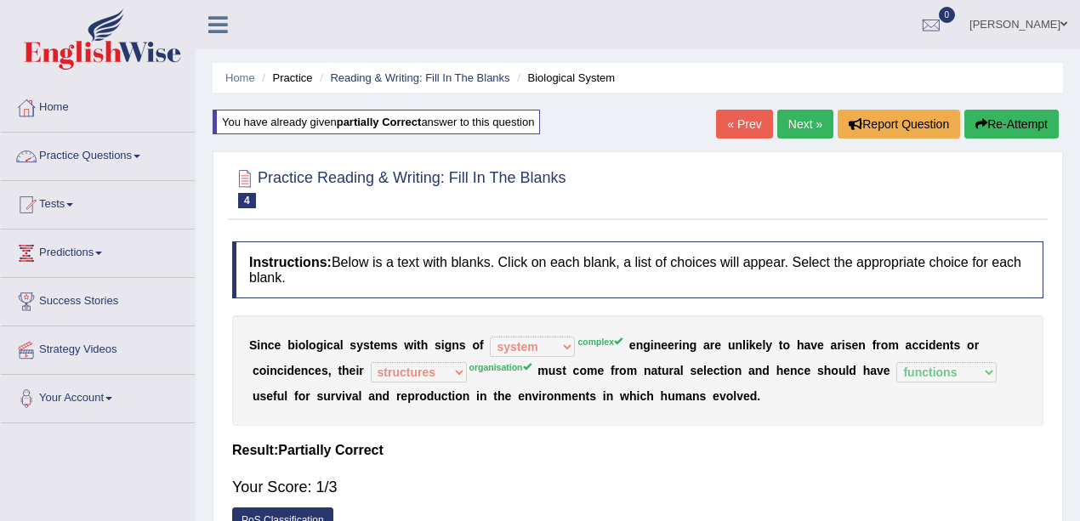
click at [166, 160] on link "Practice Questions" at bounding box center [98, 154] width 194 height 43
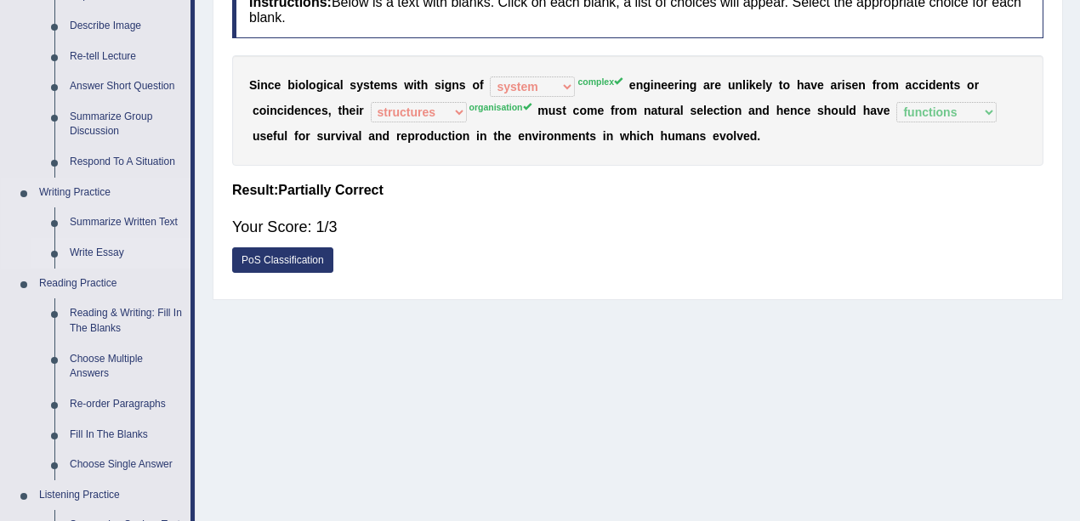
scroll to position [453, 0]
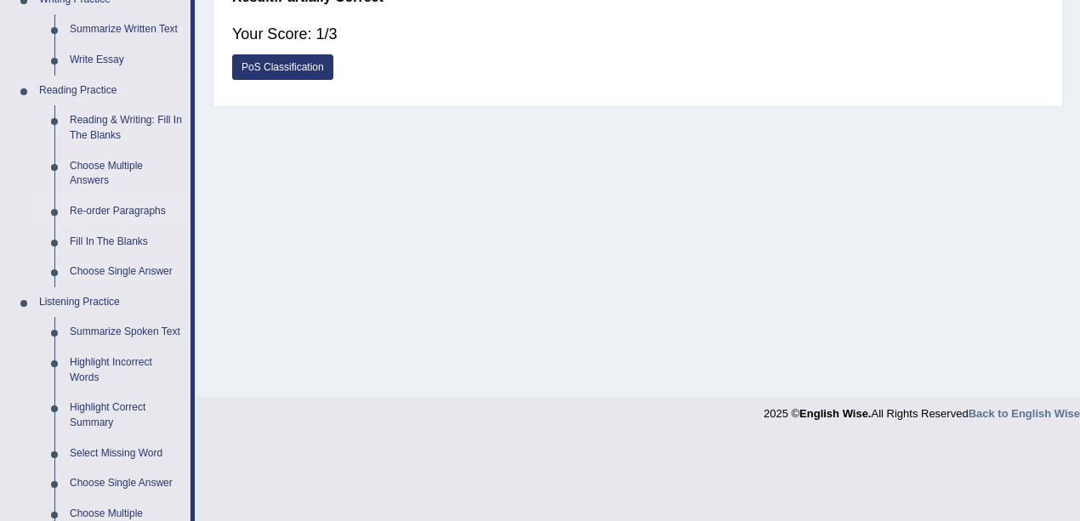
click at [109, 212] on link "Re-order Paragraphs" at bounding box center [126, 211] width 128 height 31
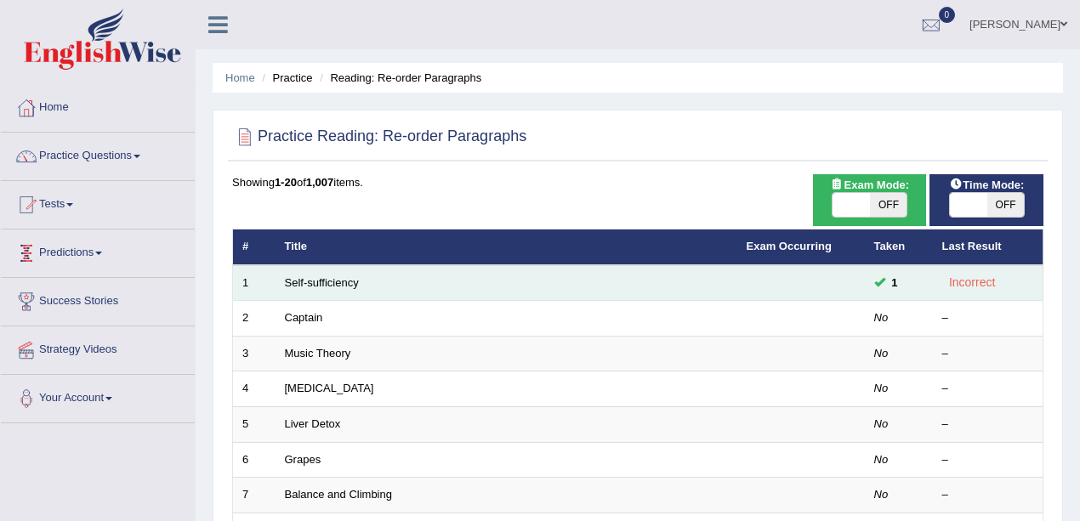
click at [319, 274] on td "Self-sufficiency" at bounding box center [507, 283] width 462 height 36
click at [316, 282] on link "Self-sufficiency" at bounding box center [322, 282] width 74 height 13
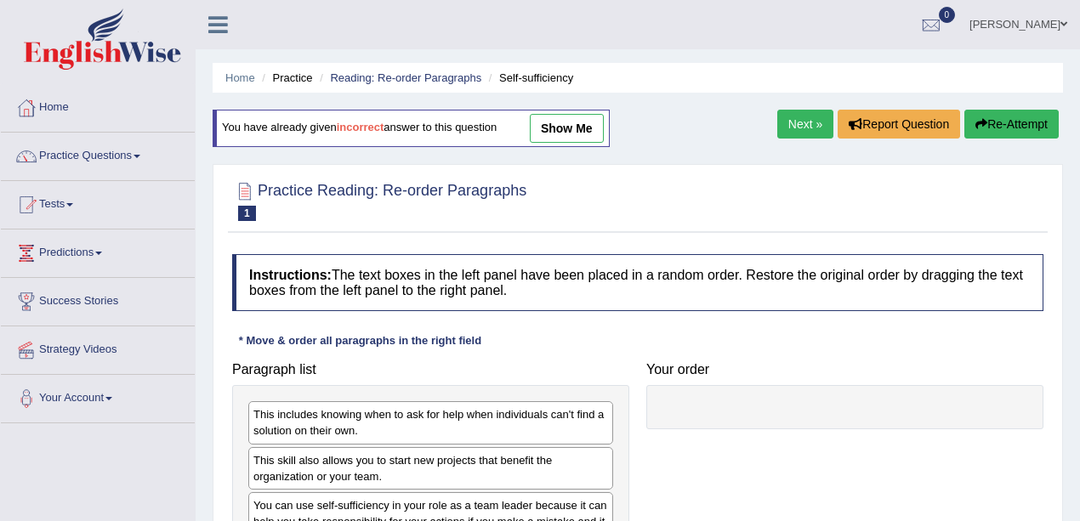
click at [604, 124] on link "show me" at bounding box center [567, 128] width 74 height 29
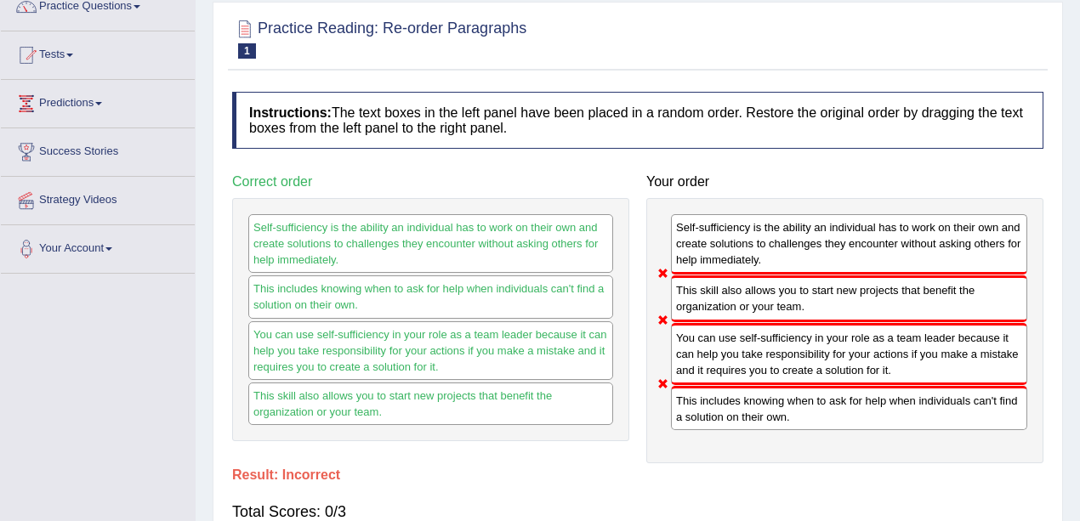
scroll to position [170, 0]
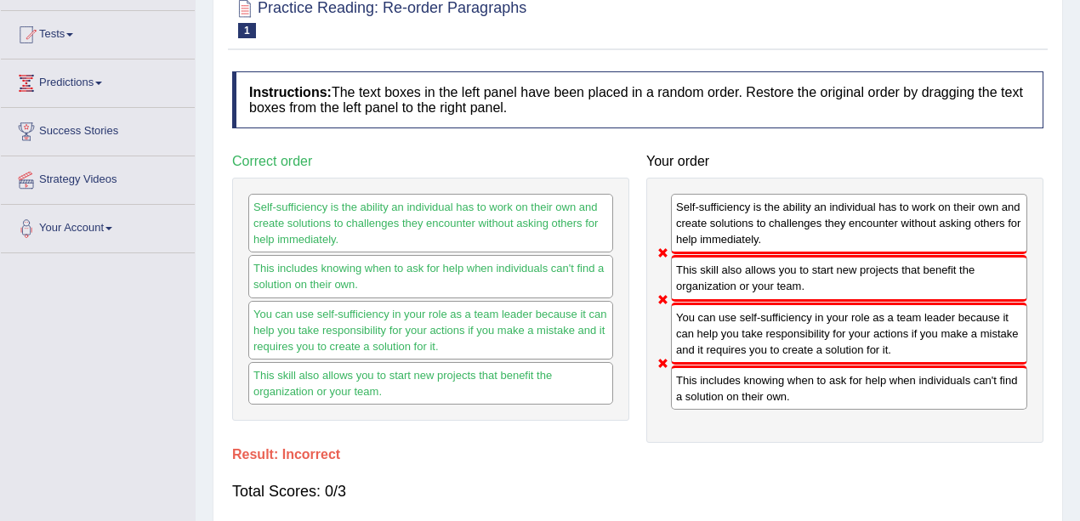
drag, startPoint x: 742, startPoint y: 286, endPoint x: 793, endPoint y: 286, distance: 50.2
click at [793, 286] on div "This skill also allows you to start new projects that benefit the organization …" at bounding box center [849, 278] width 356 height 46
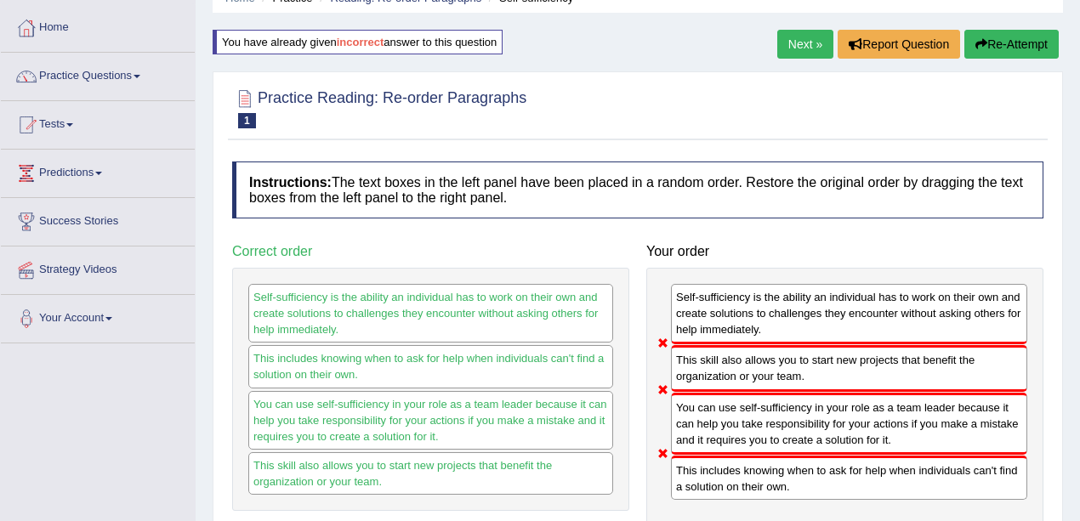
scroll to position [0, 0]
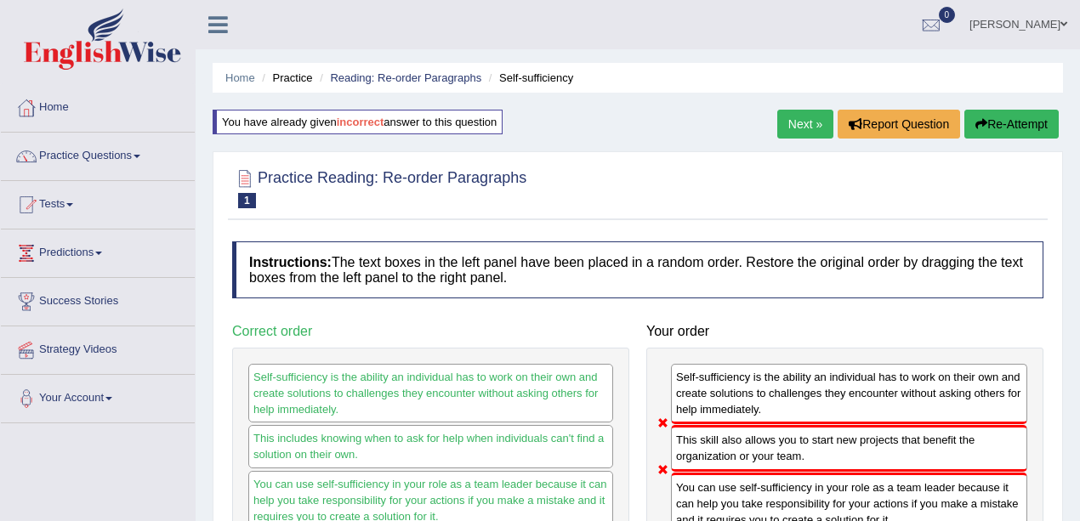
click at [796, 121] on link "Next »" at bounding box center [805, 124] width 56 height 29
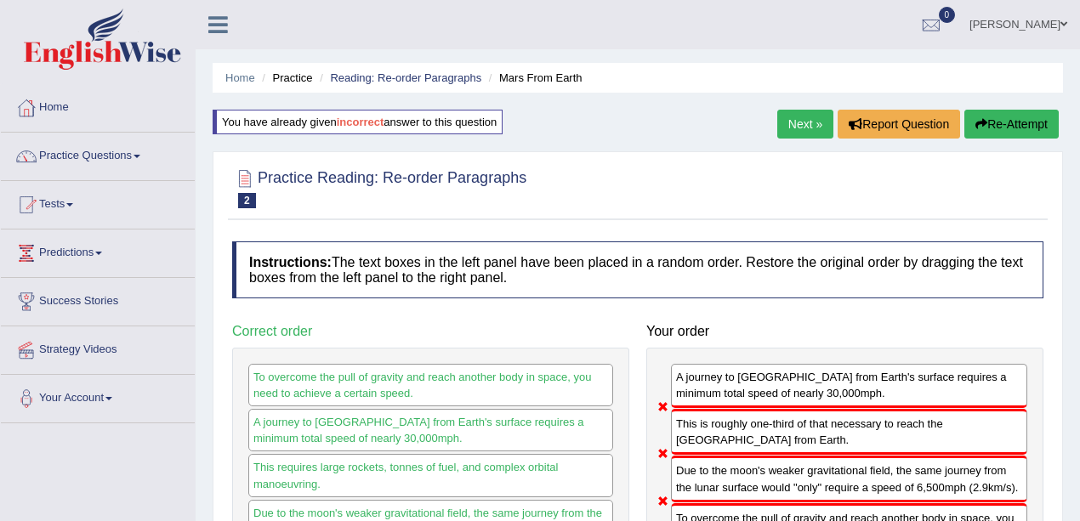
click at [810, 132] on link "Next »" at bounding box center [805, 124] width 56 height 29
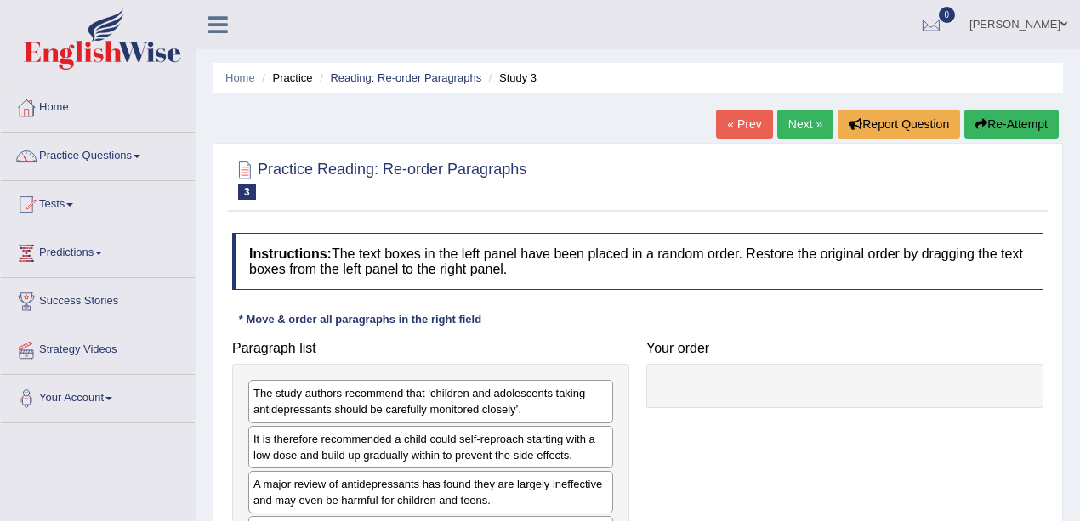
click at [777, 127] on link "Next »" at bounding box center [805, 124] width 56 height 29
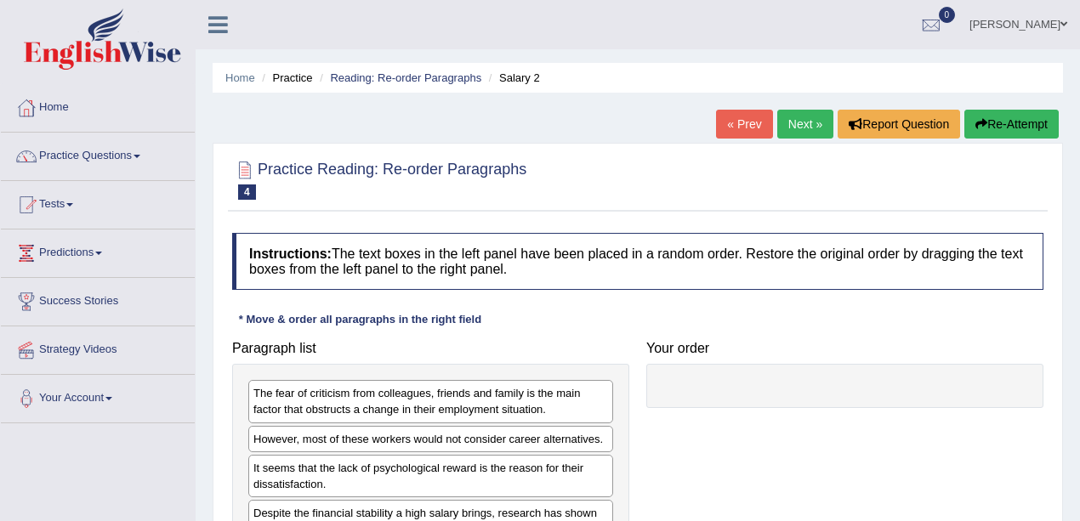
click at [753, 124] on link "« Prev" at bounding box center [744, 124] width 56 height 29
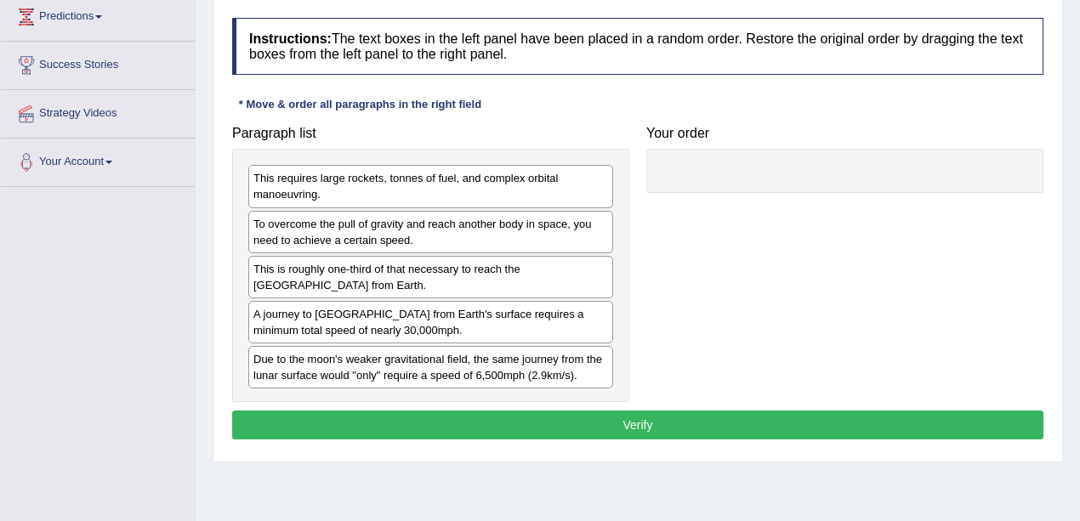
scroll to position [145, 0]
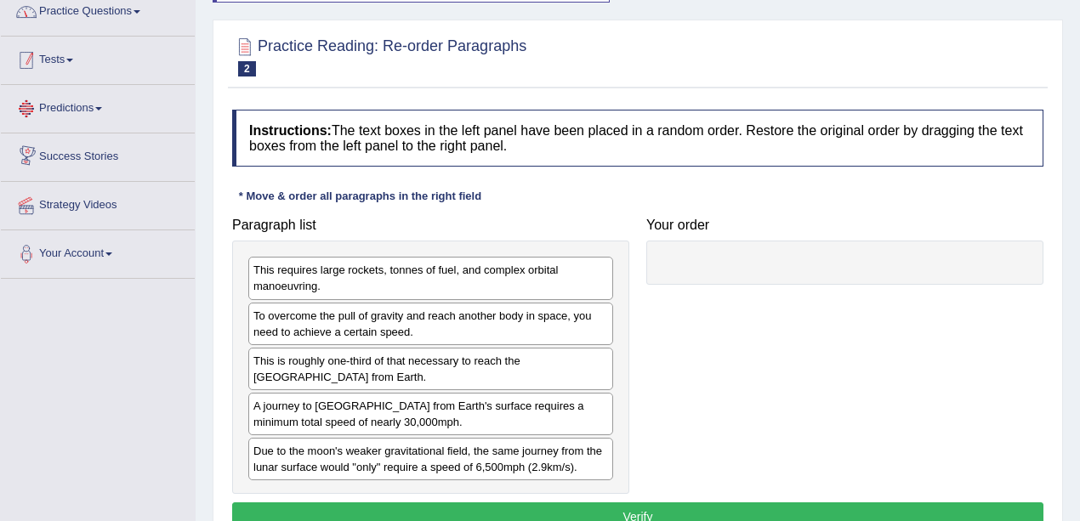
click at [97, 14] on link "Practice Questions" at bounding box center [98, 9] width 194 height 43
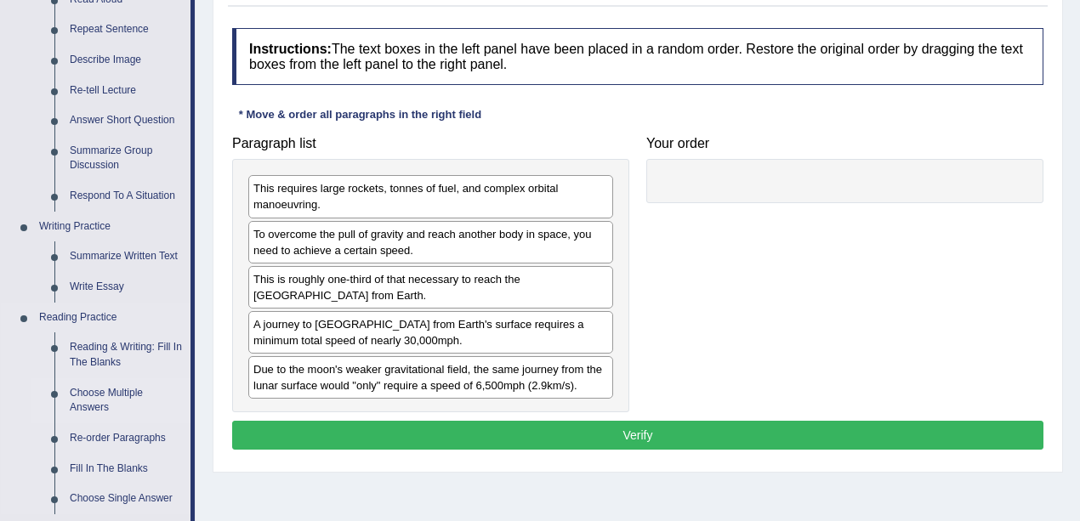
scroll to position [315, 0]
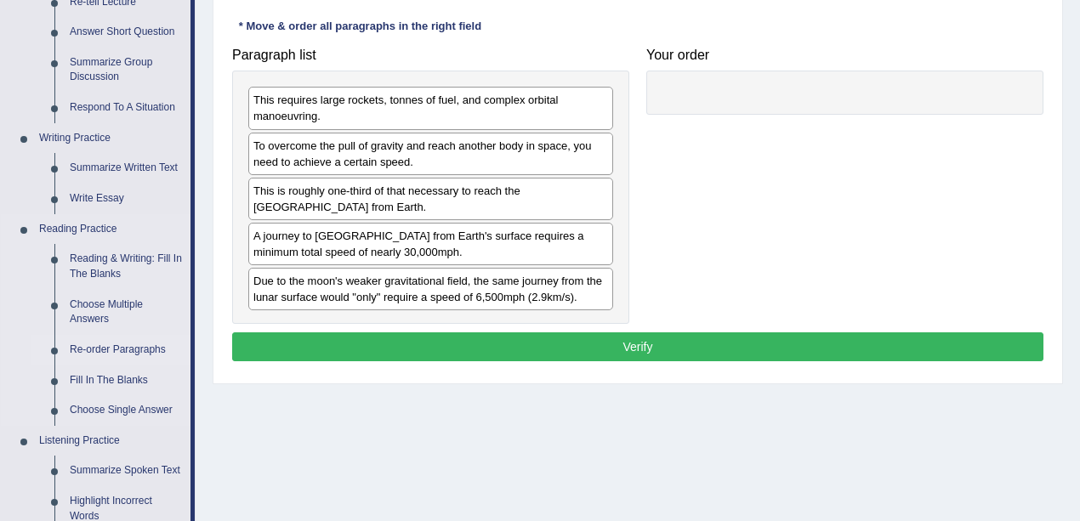
click at [112, 345] on link "Re-order Paragraphs" at bounding box center [126, 350] width 128 height 31
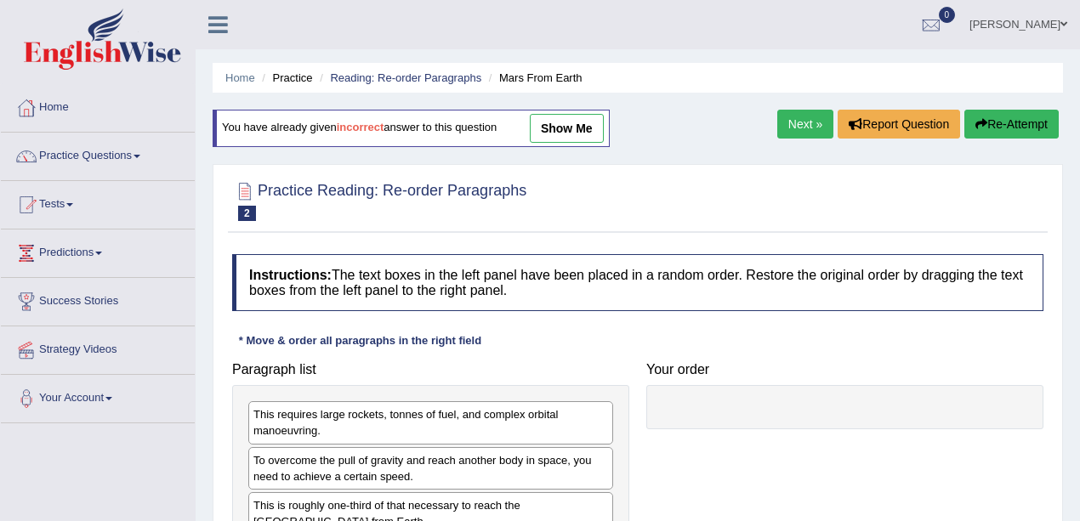
click at [808, 133] on link "Next »" at bounding box center [805, 124] width 56 height 29
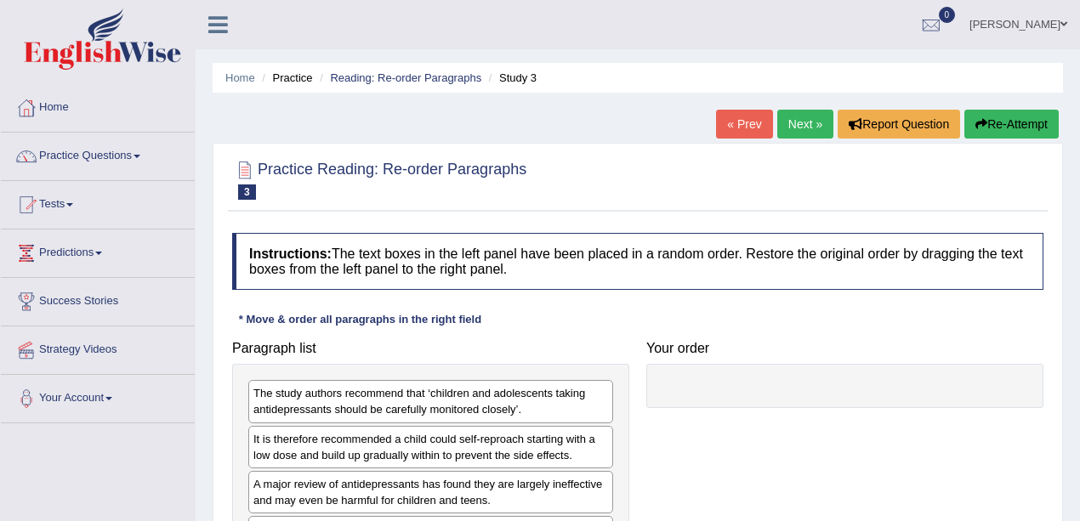
click at [814, 120] on link "Next »" at bounding box center [805, 124] width 56 height 29
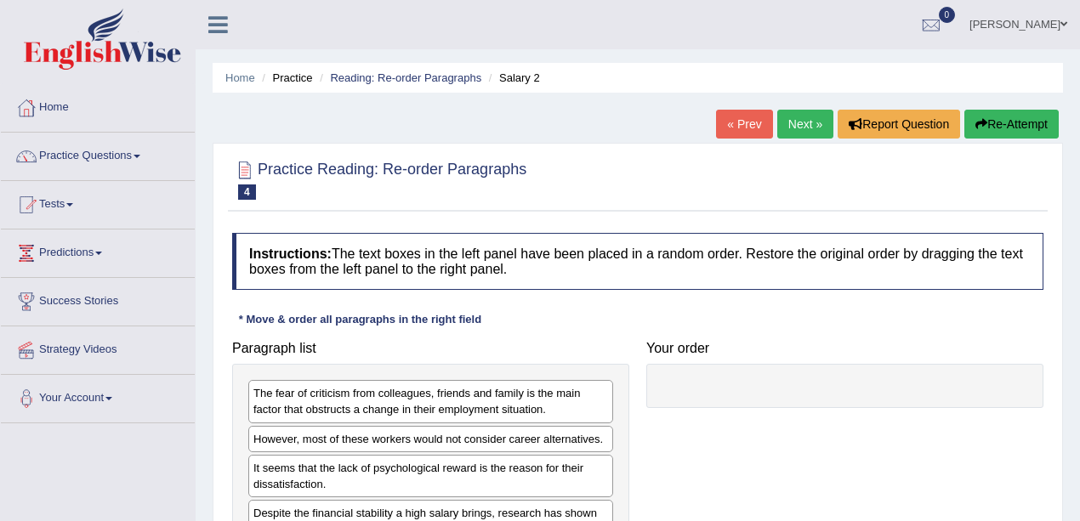
click at [721, 116] on link "« Prev" at bounding box center [744, 124] width 56 height 29
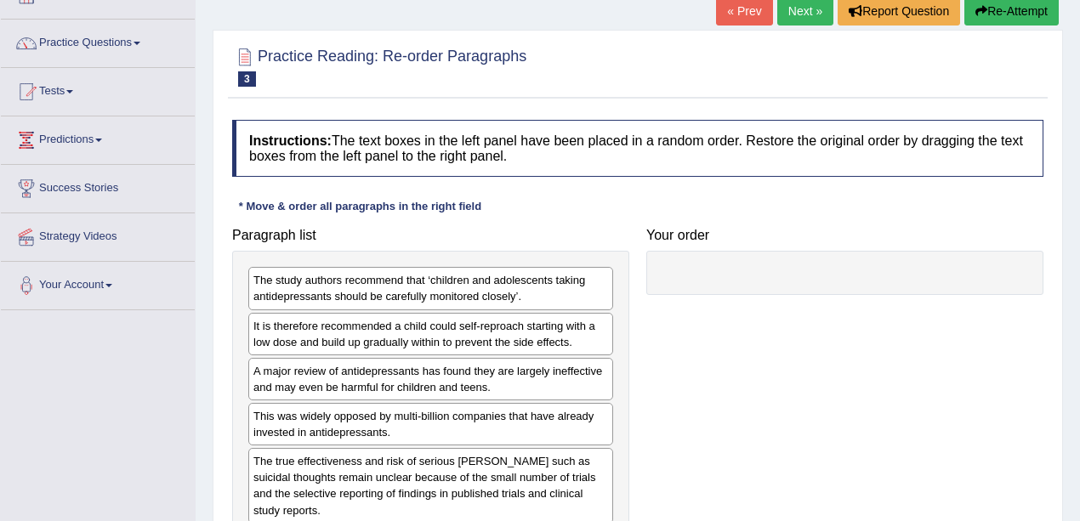
scroll to position [226, 0]
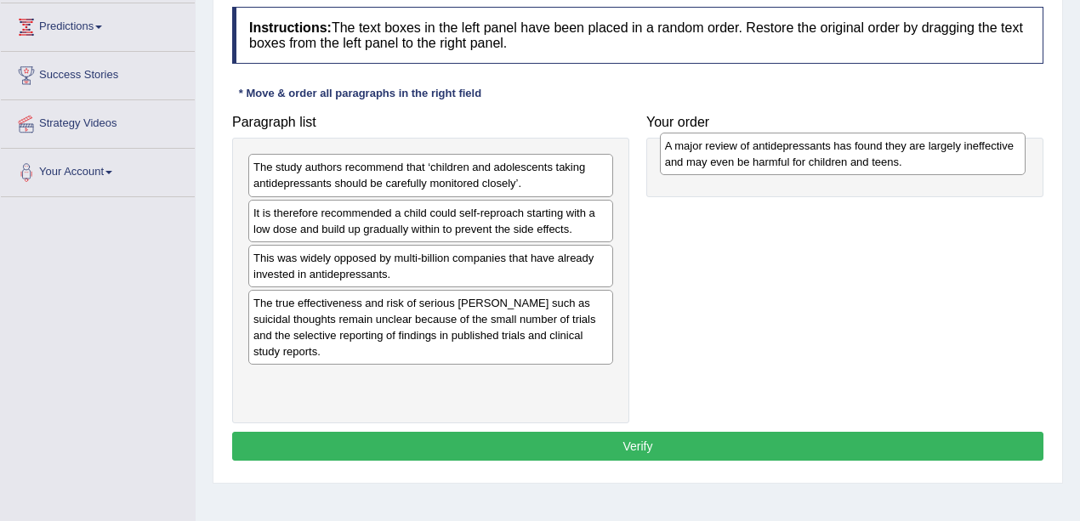
drag, startPoint x: 289, startPoint y: 260, endPoint x: 702, endPoint y: 147, distance: 428.5
click at [702, 147] on div "A major review of antidepressants has found they are largely ineffective and ma…" at bounding box center [843, 154] width 366 height 43
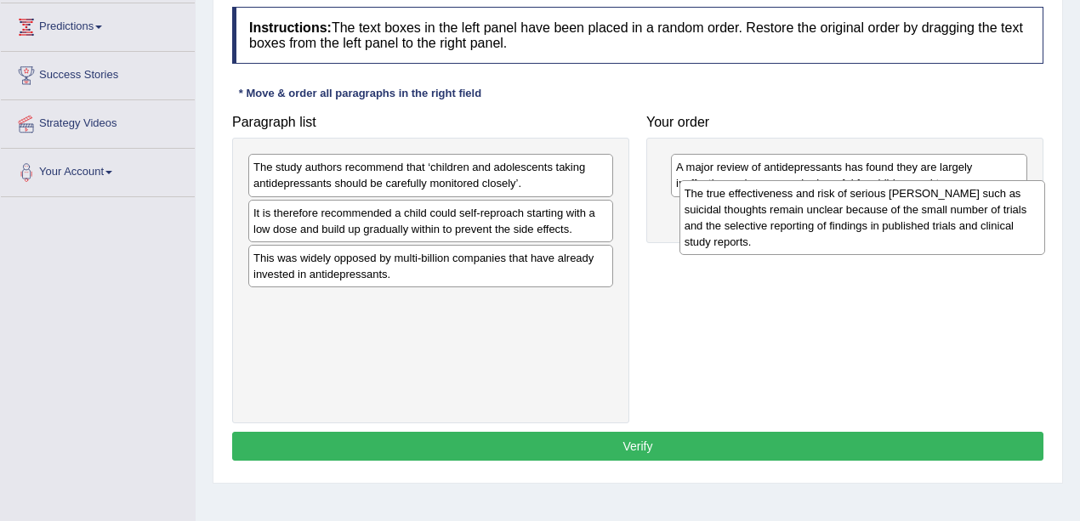
drag, startPoint x: 343, startPoint y: 328, endPoint x: 774, endPoint y: 221, distance: 444.2
click at [774, 221] on div "The true effectiveness and risk of serious [PERSON_NAME] such as suicidal thoug…" at bounding box center [862, 217] width 366 height 75
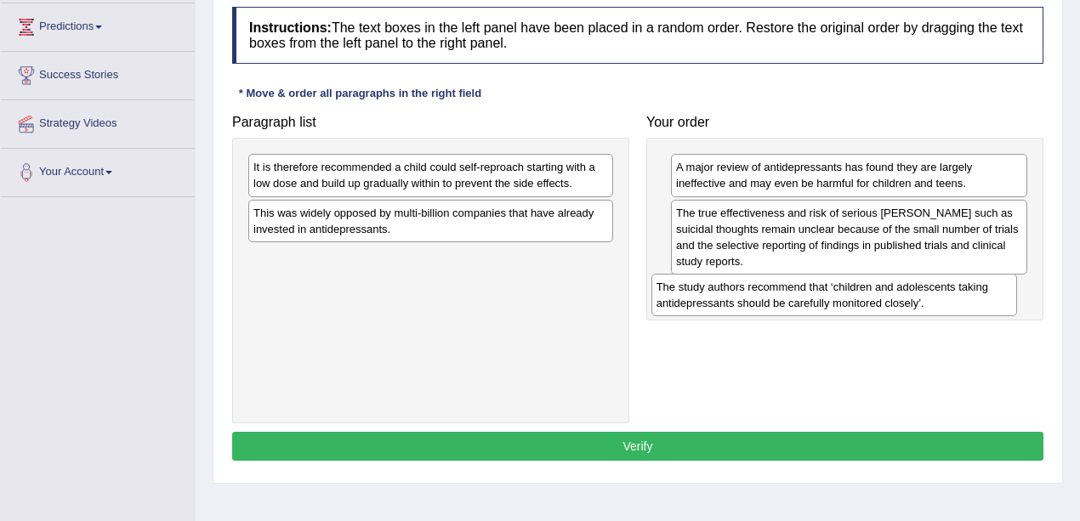
drag, startPoint x: 359, startPoint y: 173, endPoint x: 762, endPoint y: 294, distance: 420.8
click at [762, 294] on div "The study authors recommend that ‘children and adolescents taking antidepressan…" at bounding box center [834, 295] width 366 height 43
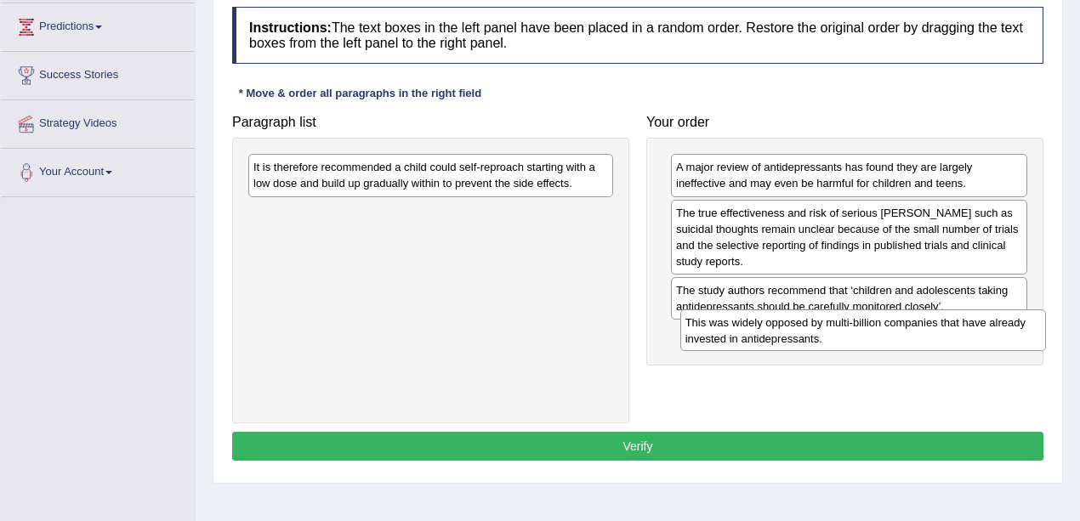
drag, startPoint x: 325, startPoint y: 223, endPoint x: 757, endPoint y: 335, distance: 446.3
click at [757, 335] on div "This was widely opposed by multi-billion companies that have already invested i…" at bounding box center [863, 331] width 366 height 43
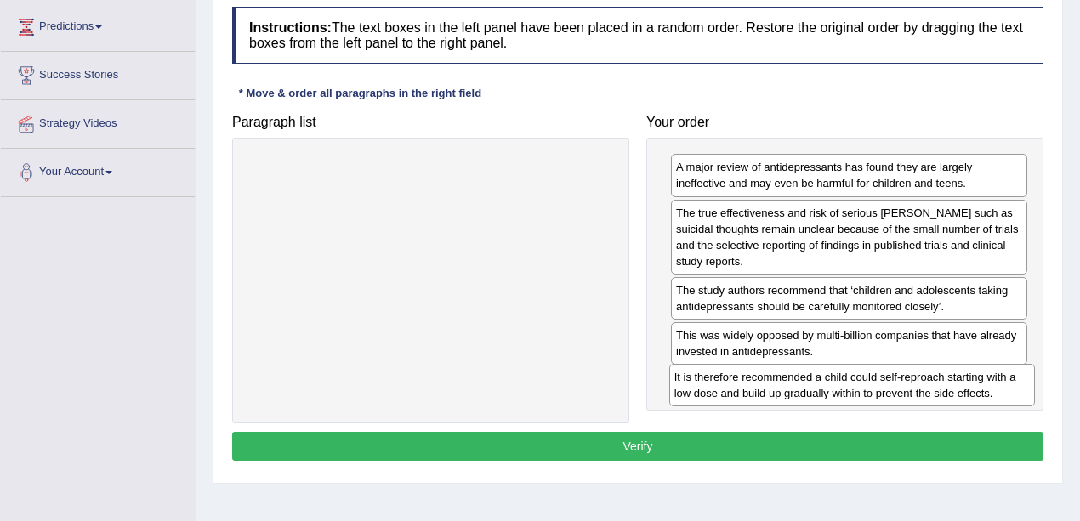
drag, startPoint x: 418, startPoint y: 168, endPoint x: 847, endPoint y: 428, distance: 501.7
click at [840, 379] on div "It is therefore recommended a child could self-reproach starting with a low dos…" at bounding box center [852, 385] width 366 height 43
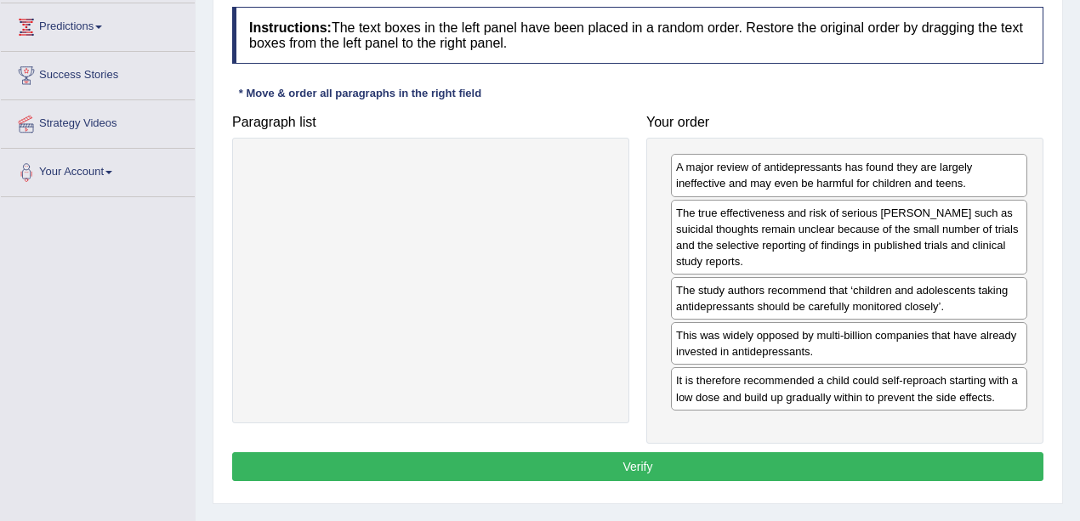
click at [815, 452] on button "Verify" at bounding box center [637, 466] width 811 height 29
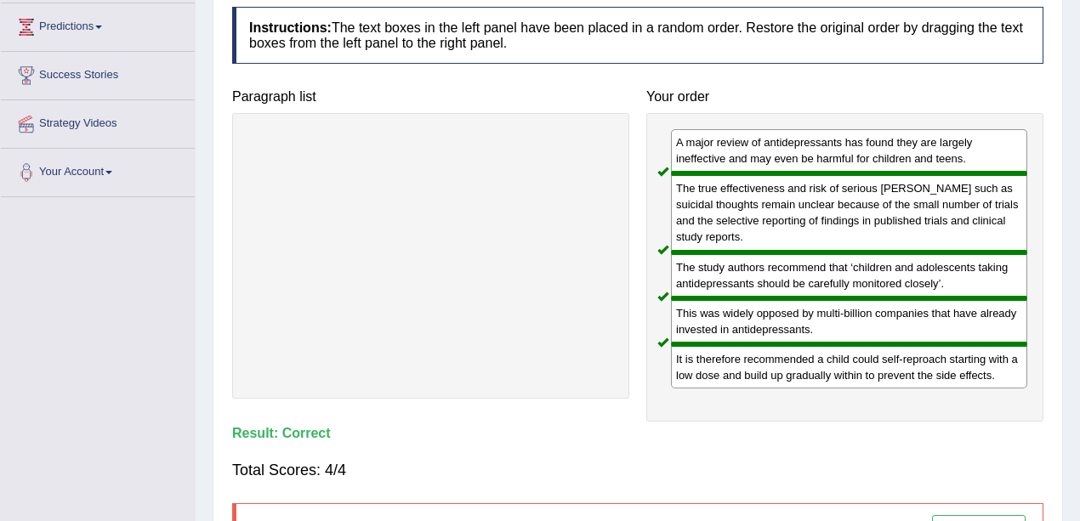
scroll to position [0, 0]
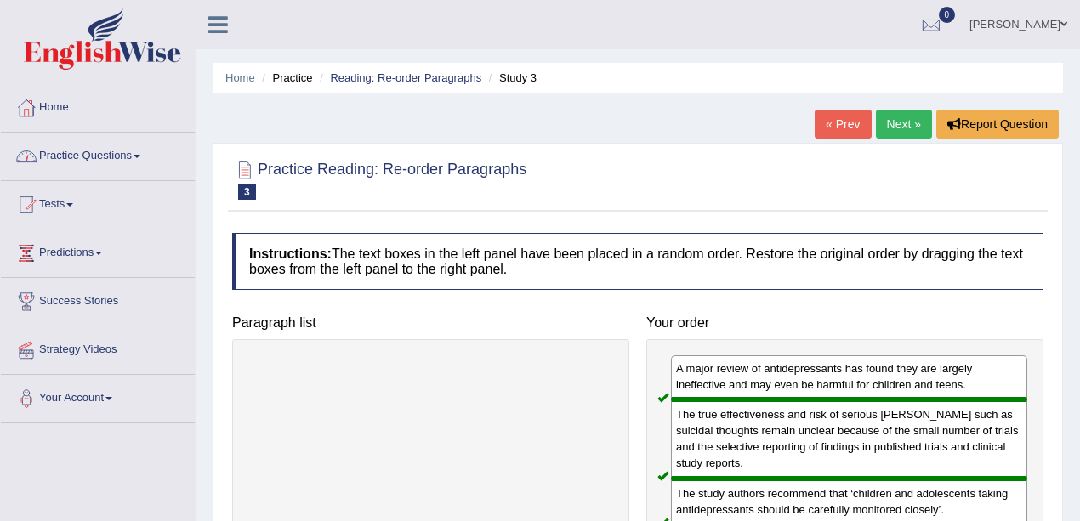
click at [125, 156] on link "Practice Questions" at bounding box center [98, 154] width 194 height 43
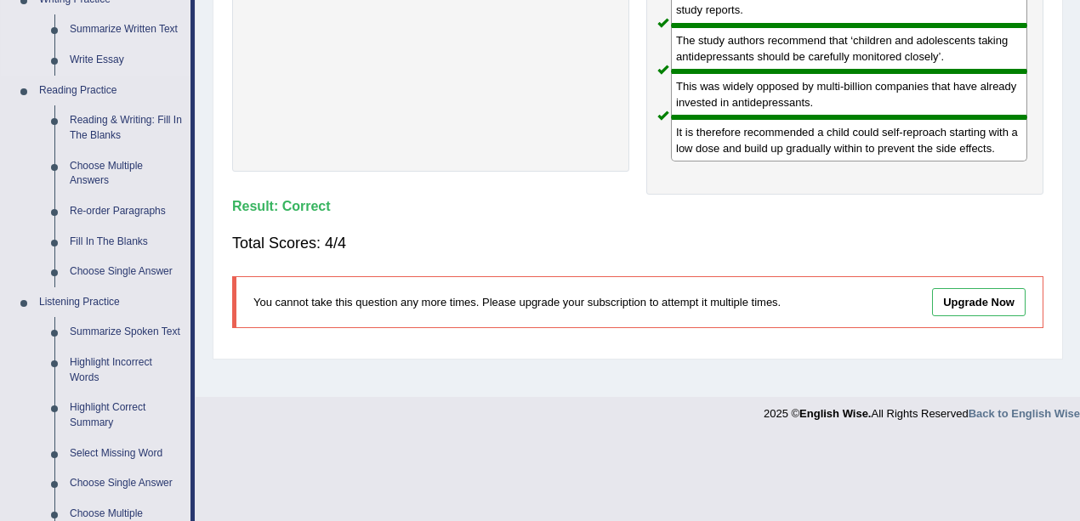
scroll to position [793, 0]
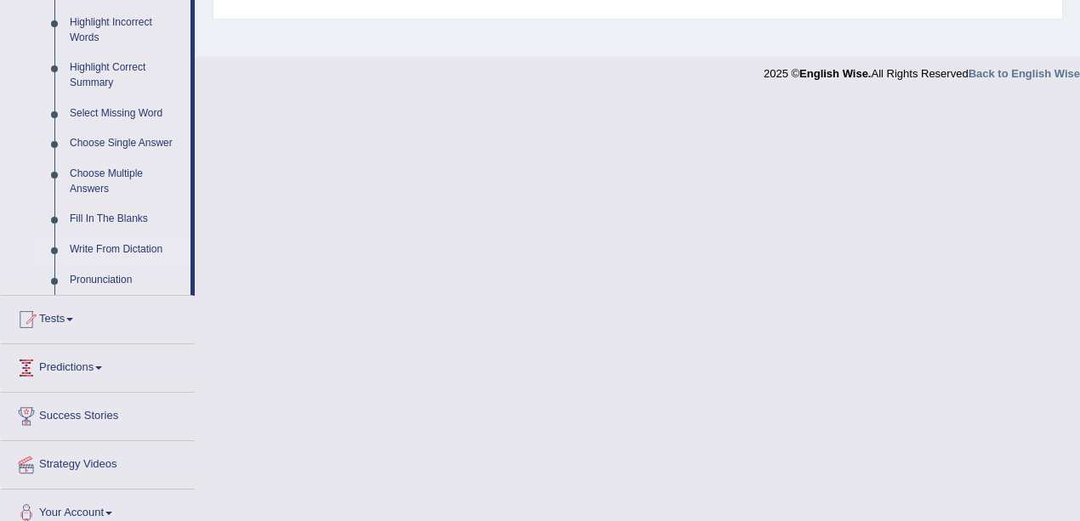
click at [110, 247] on link "Write From Dictation" at bounding box center [126, 250] width 128 height 31
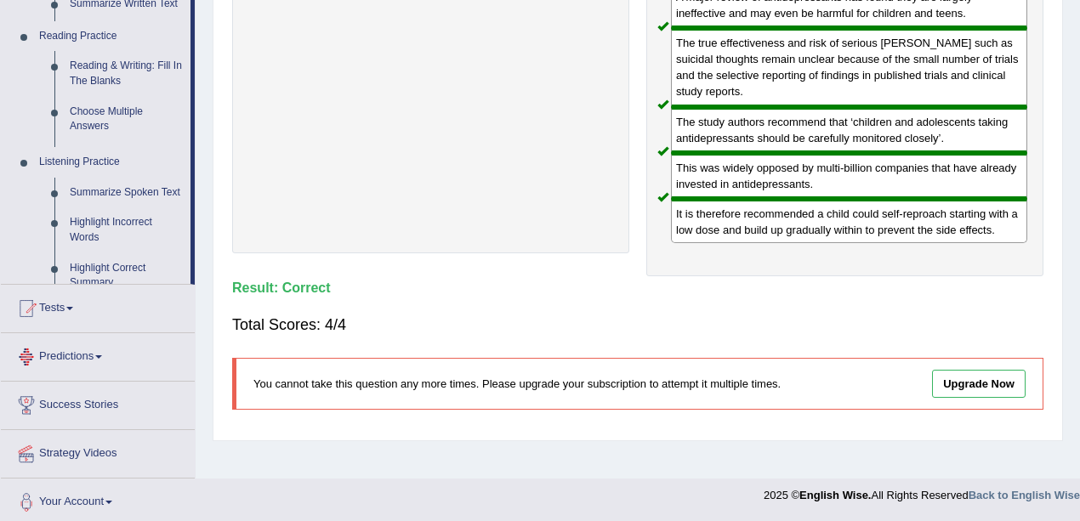
scroll to position [212, 0]
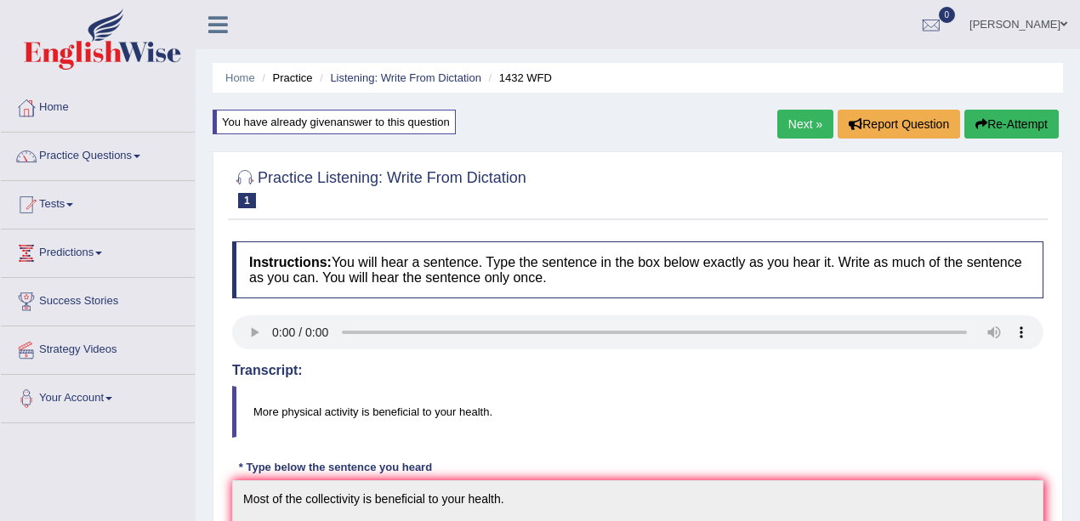
click at [815, 125] on link "Next »" at bounding box center [805, 124] width 56 height 29
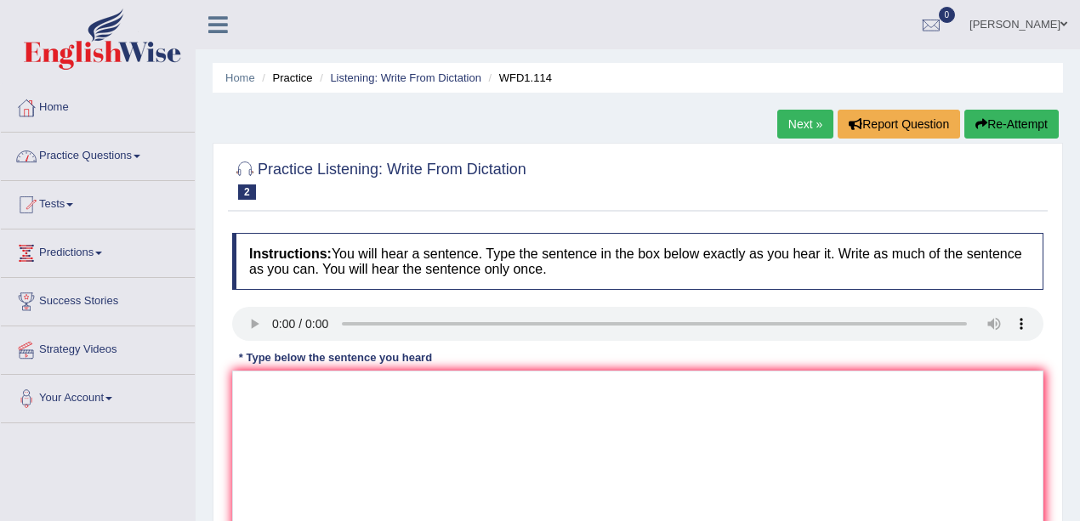
click at [148, 146] on link "Practice Questions" at bounding box center [98, 154] width 194 height 43
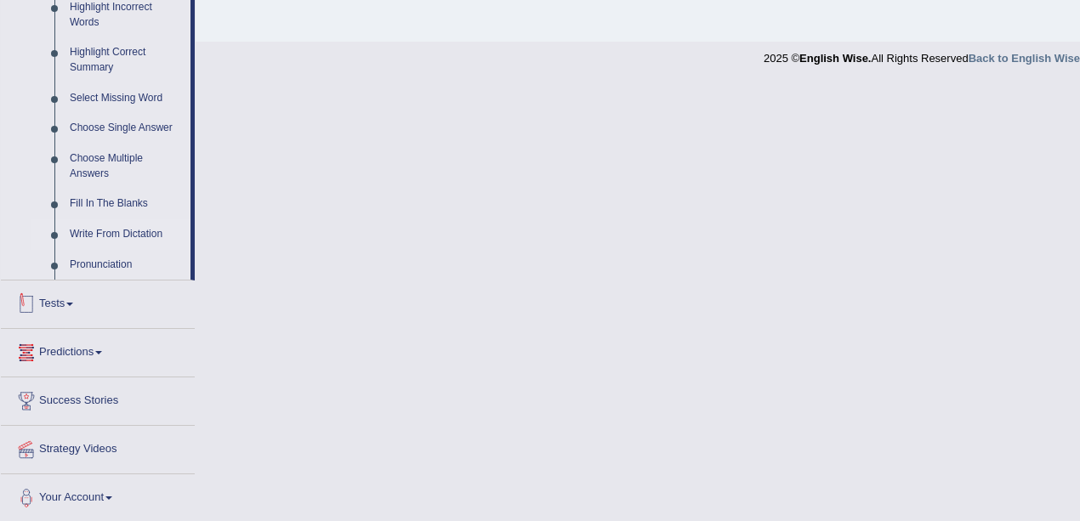
click at [109, 240] on link "Write From Dictation" at bounding box center [126, 234] width 128 height 31
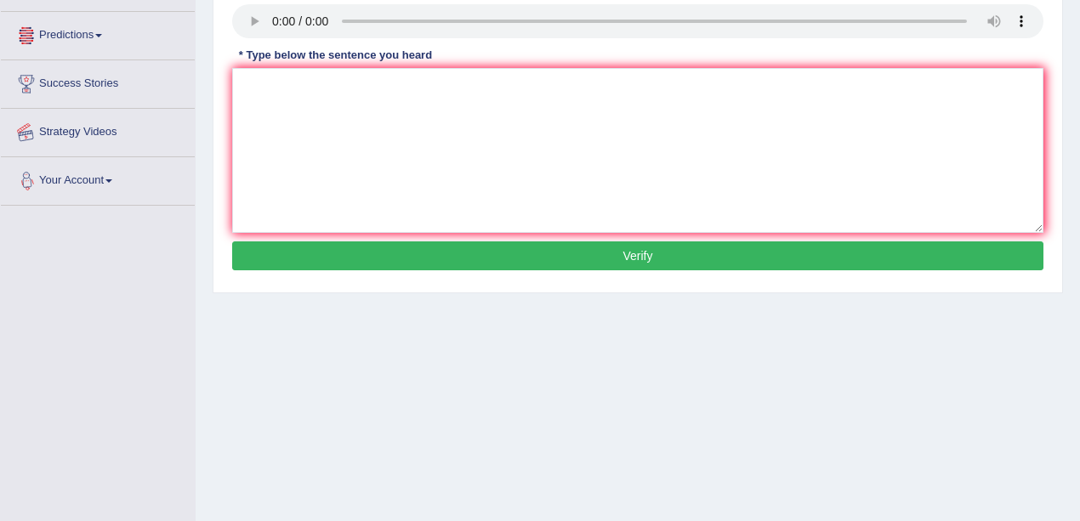
scroll to position [372, 0]
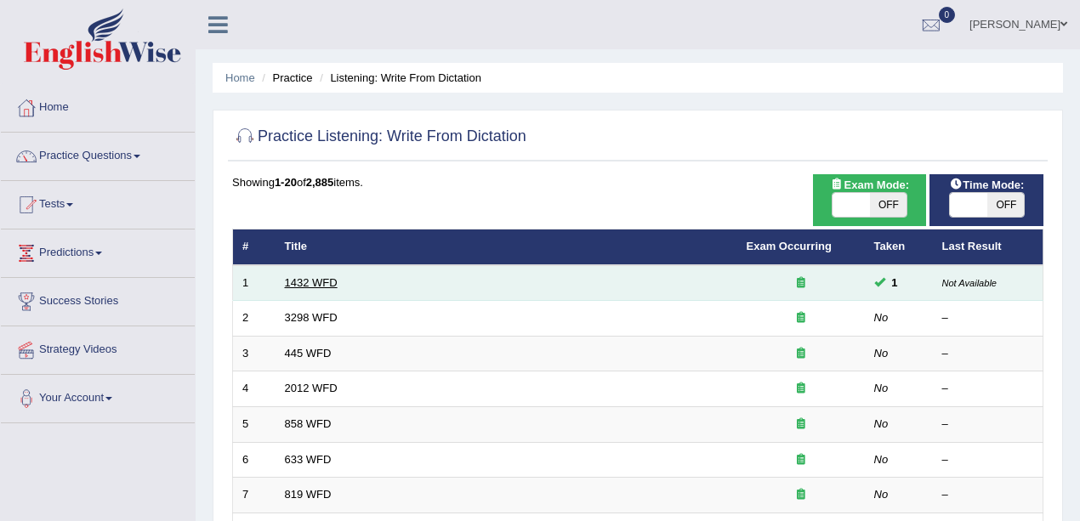
click at [304, 281] on link "1432 WFD" at bounding box center [311, 282] width 53 height 13
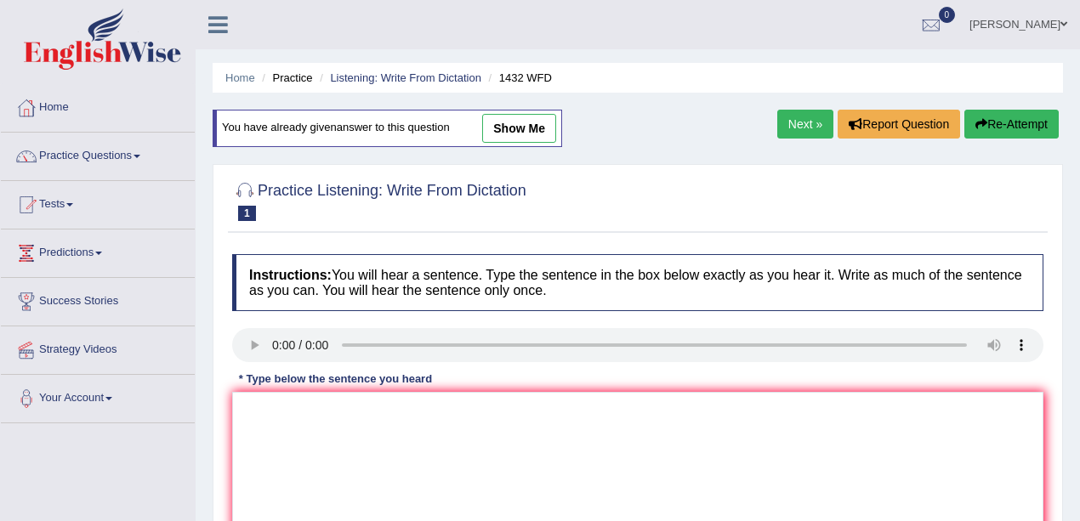
click at [541, 119] on link "show me" at bounding box center [519, 128] width 74 height 29
type textarea "Most of the collectivity is beneficial to your health."
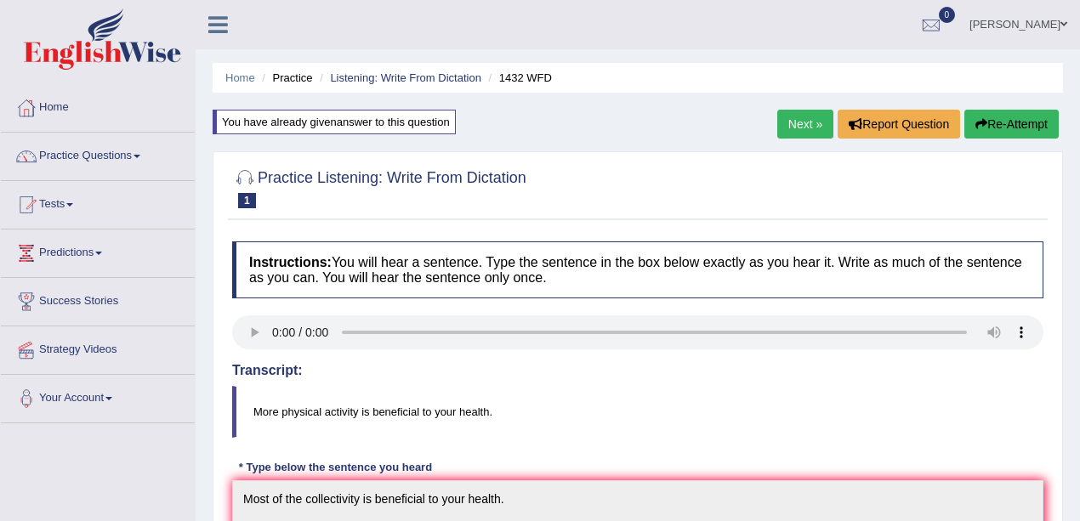
click at [777, 128] on link "Next »" at bounding box center [805, 124] width 56 height 29
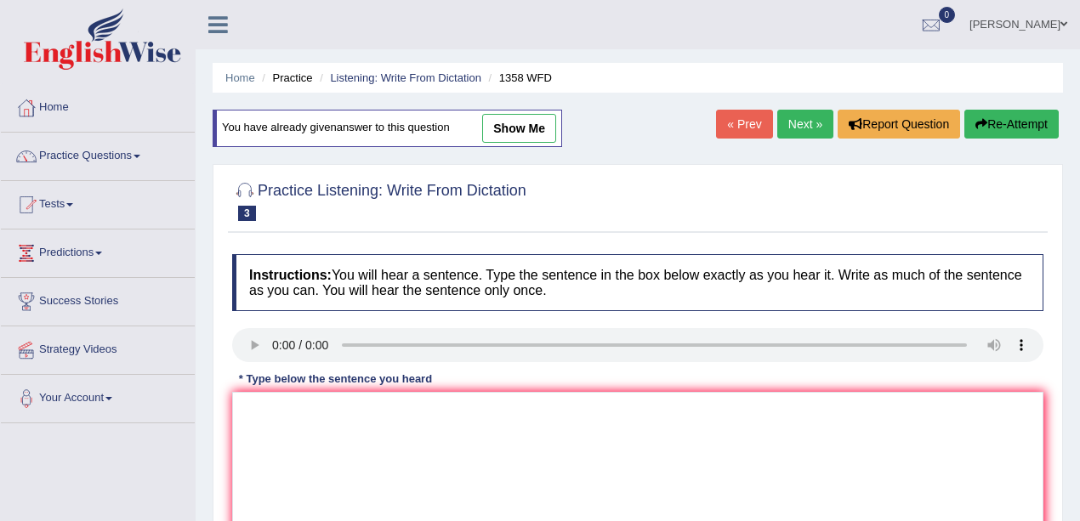
click at [510, 134] on link "show me" at bounding box center [519, 128] width 74 height 29
type textarea "Communication skills skill are becoming very important in coming recent years."
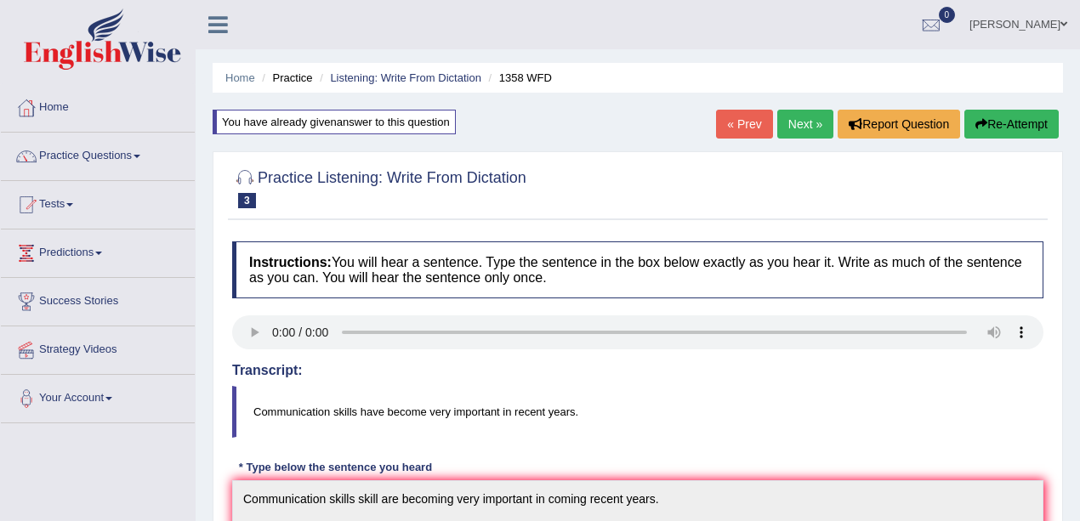
click at [781, 137] on link "Next »" at bounding box center [805, 124] width 56 height 29
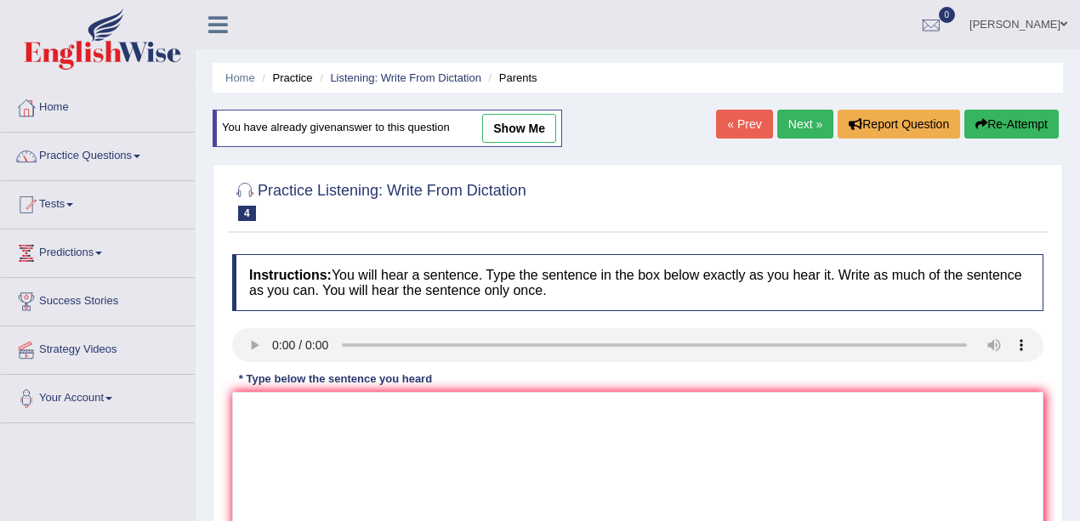
click at [529, 124] on link "show me" at bounding box center [519, 128] width 74 height 29
type textarea "Parents, today are involved to the education of the children."
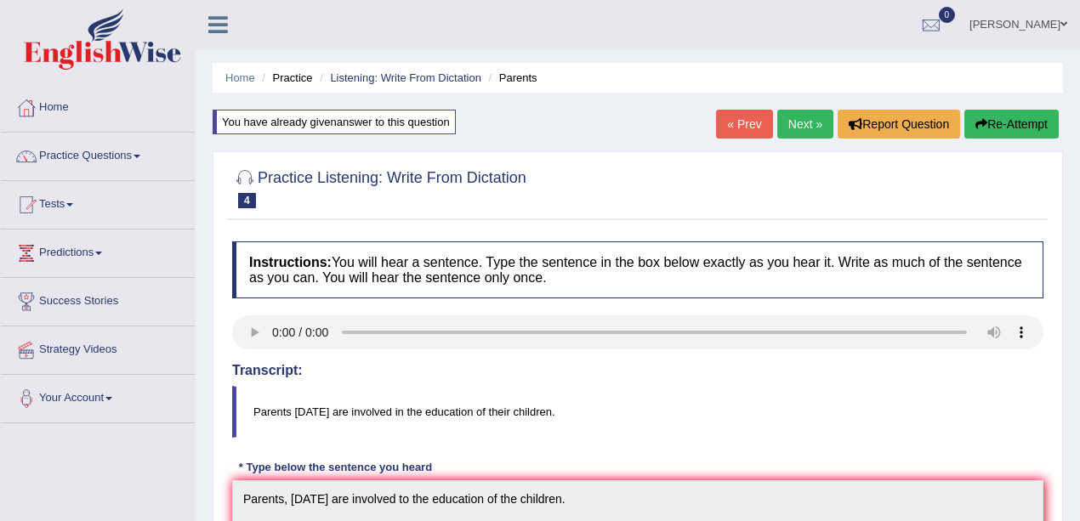
click at [794, 137] on link "Next »" at bounding box center [805, 124] width 56 height 29
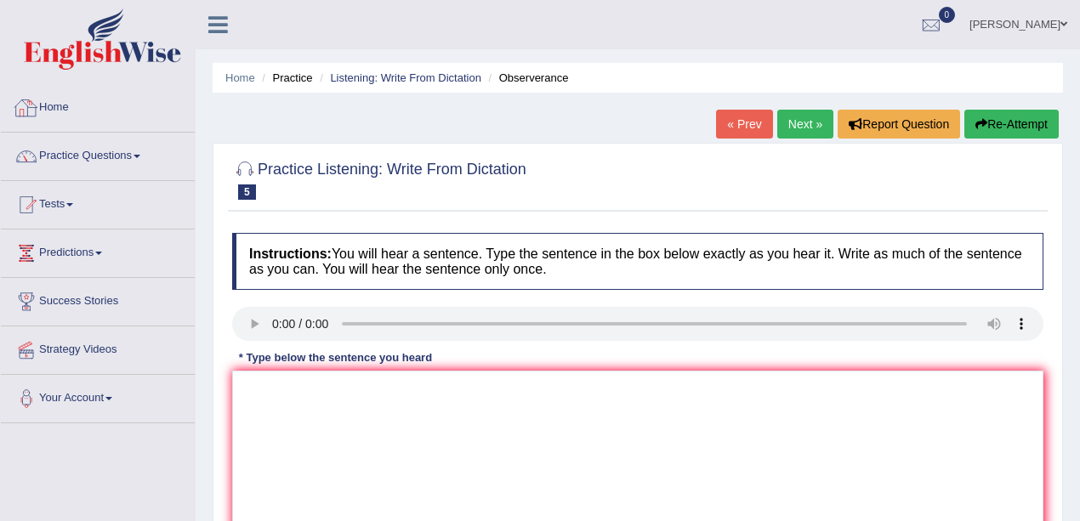
click at [54, 100] on link "Home" at bounding box center [98, 105] width 194 height 43
